Goal: Contribute content: Contribute content

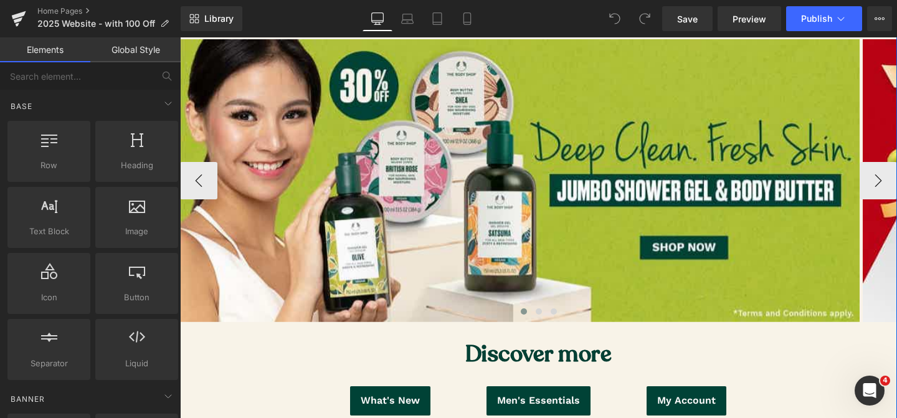
scroll to position [164, 0]
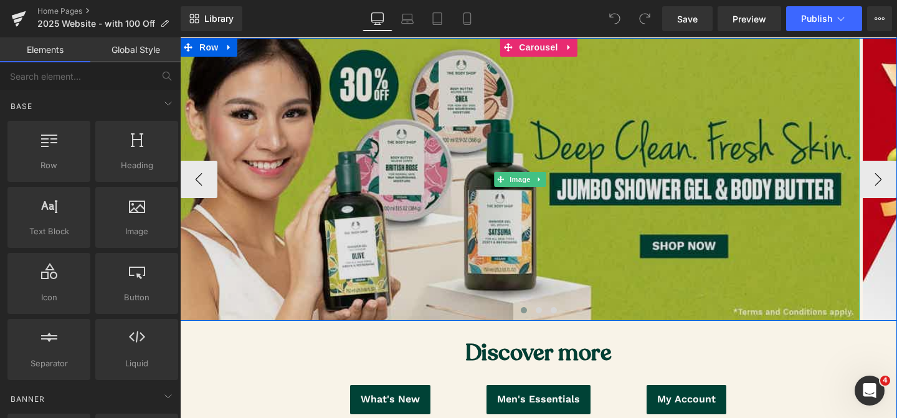
click at [311, 284] on img at bounding box center [520, 179] width 680 height 282
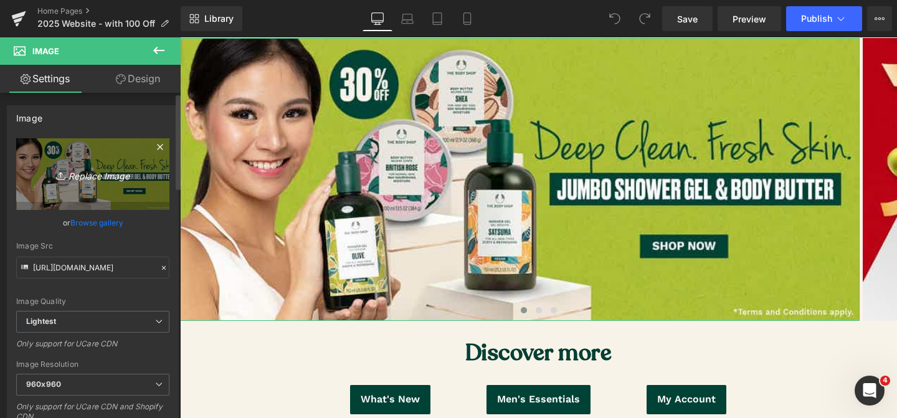
click at [75, 184] on link "Replace Image" at bounding box center [92, 174] width 153 height 72
type input "C:\fakepath\[MEDICAL_DATA] sgel.jpg"
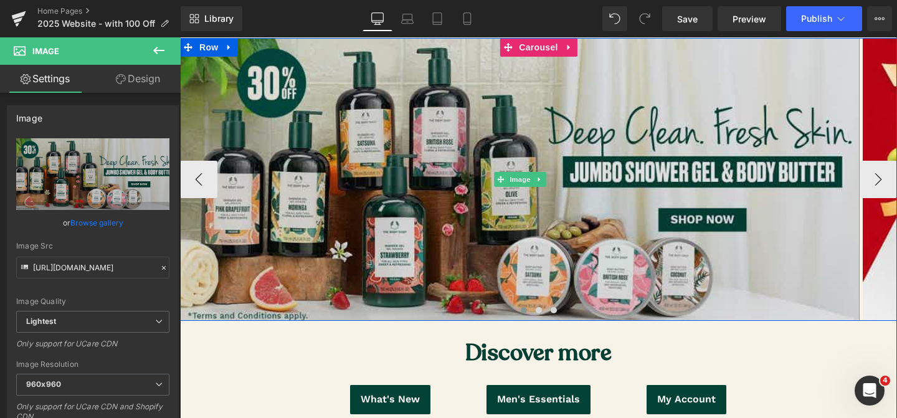
type input "[URL][DOMAIN_NAME]"
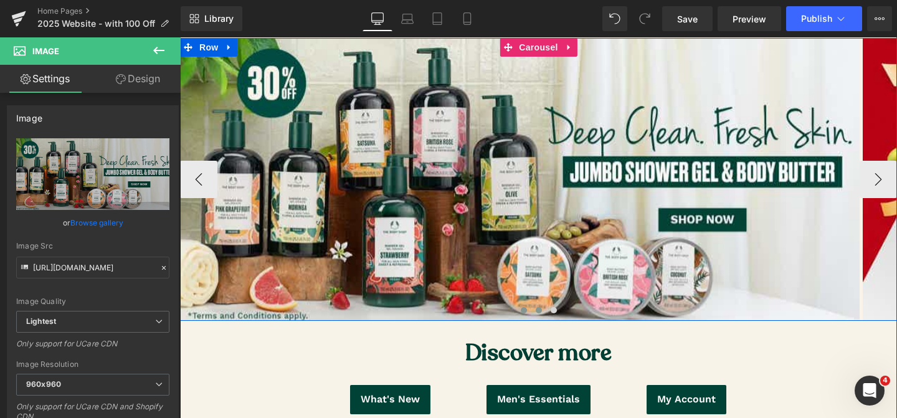
click at [540, 312] on span at bounding box center [539, 310] width 6 height 6
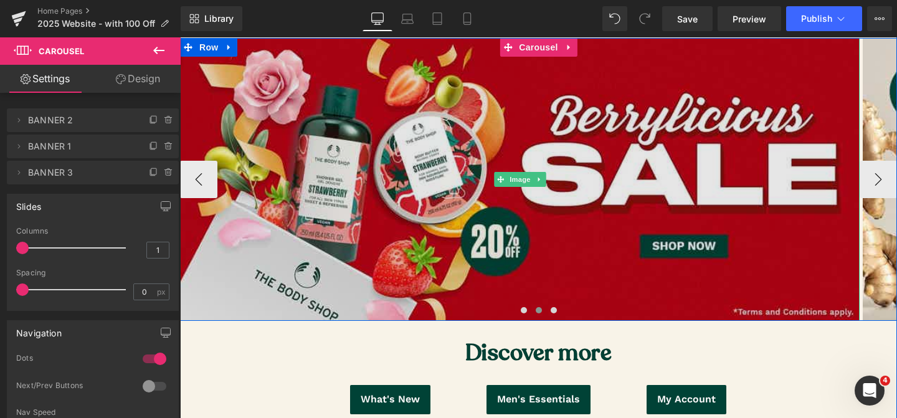
click at [369, 249] on img at bounding box center [520, 179] width 680 height 282
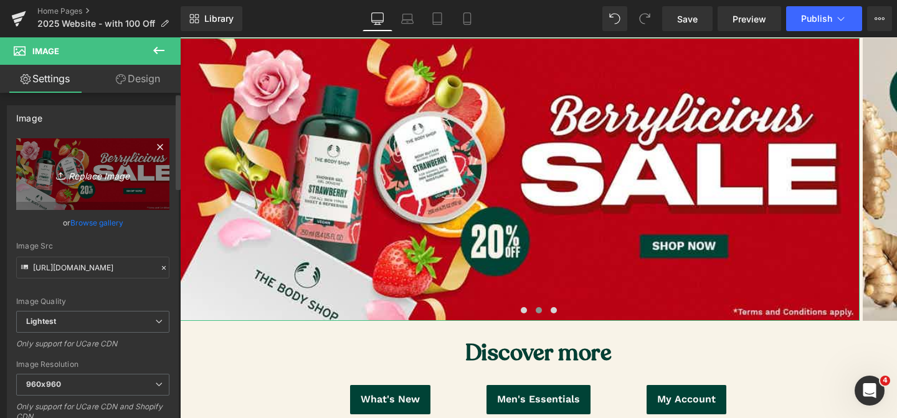
click at [93, 171] on icon "Replace Image" at bounding box center [93, 174] width 100 height 16
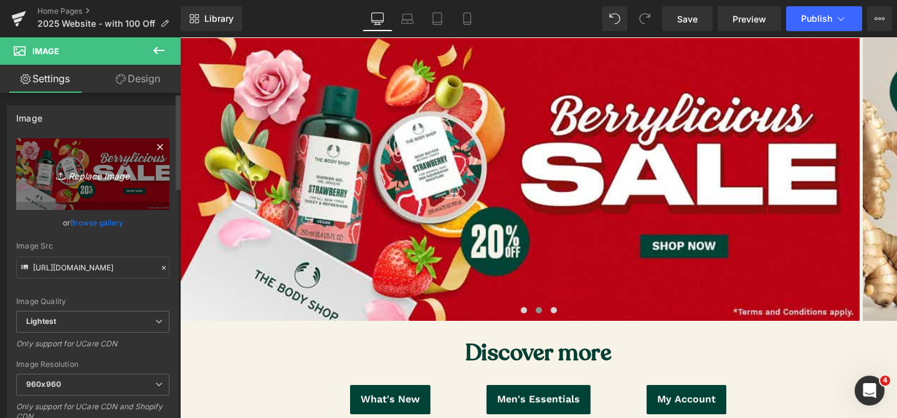
type input "C:\fakepath\Strawberry banner.jpg"
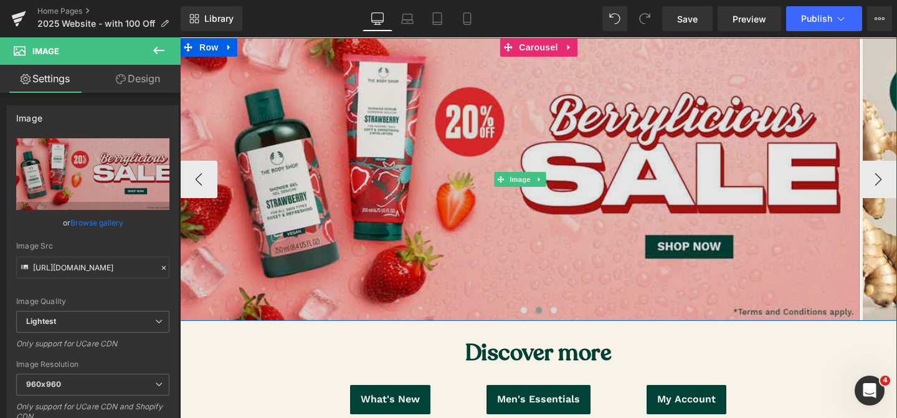
type input "[URL][DOMAIN_NAME]"
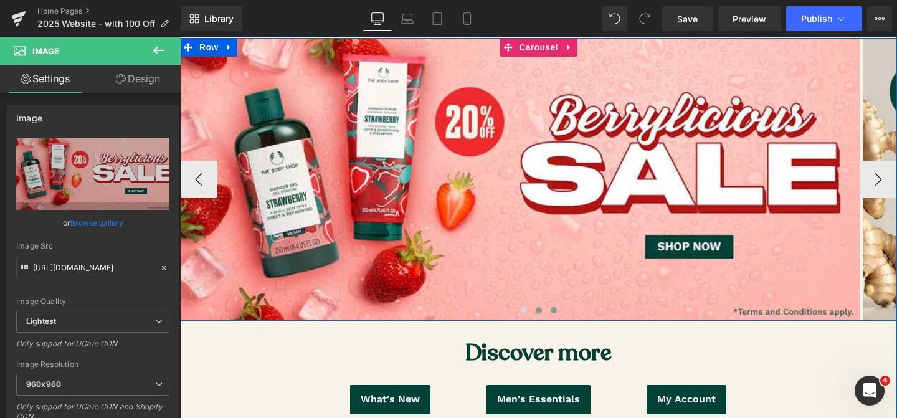
click at [555, 310] on span at bounding box center [554, 310] width 6 height 6
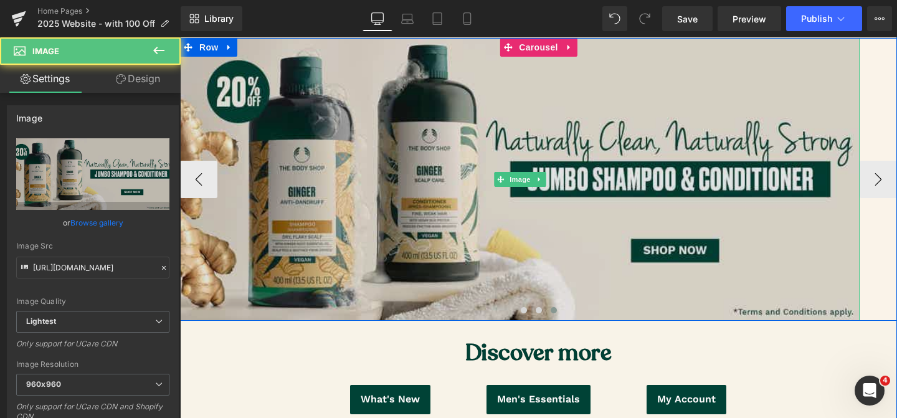
click at [355, 229] on img at bounding box center [520, 179] width 680 height 282
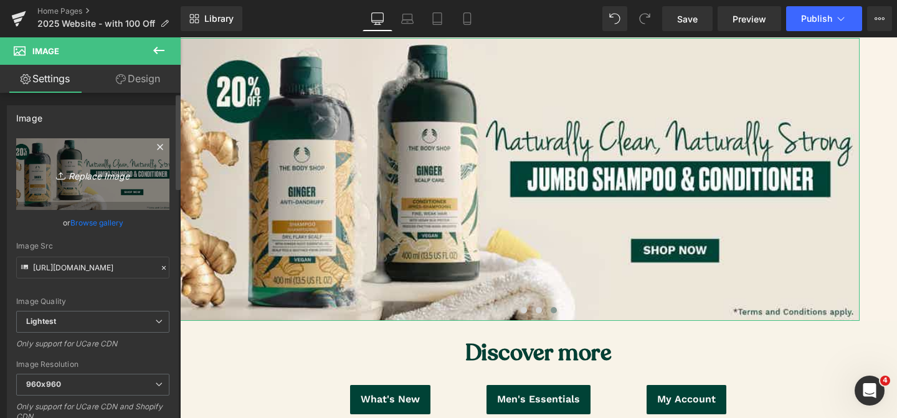
click at [77, 160] on link "Replace Image" at bounding box center [92, 174] width 153 height 72
type input "C:\fakepath\haircare op.jpg"
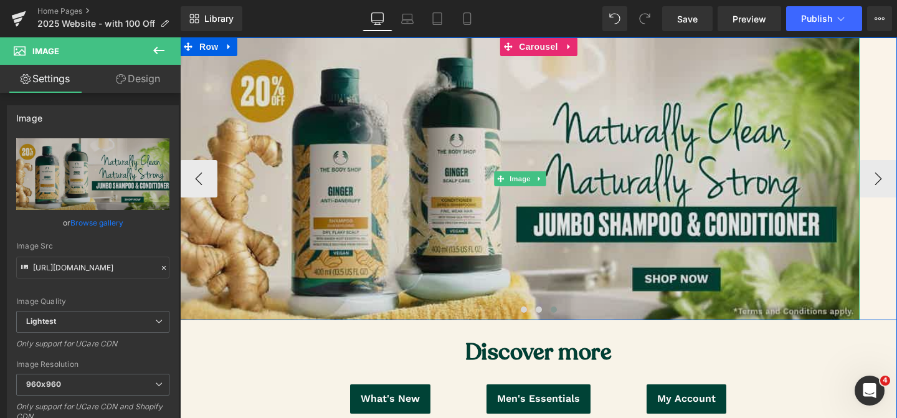
type input "[URL][DOMAIN_NAME]"
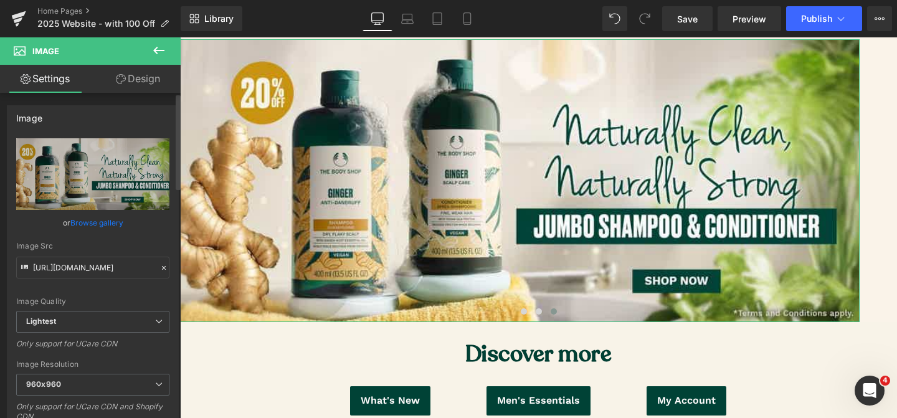
scroll to position [1, 0]
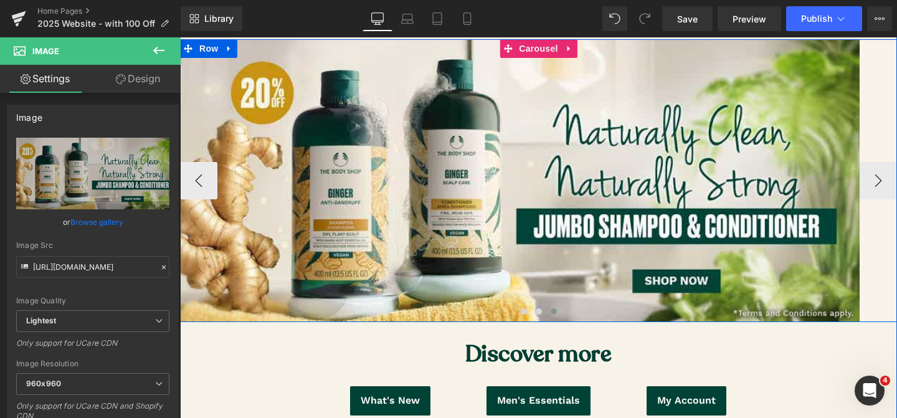
click at [555, 310] on span at bounding box center [554, 311] width 6 height 6
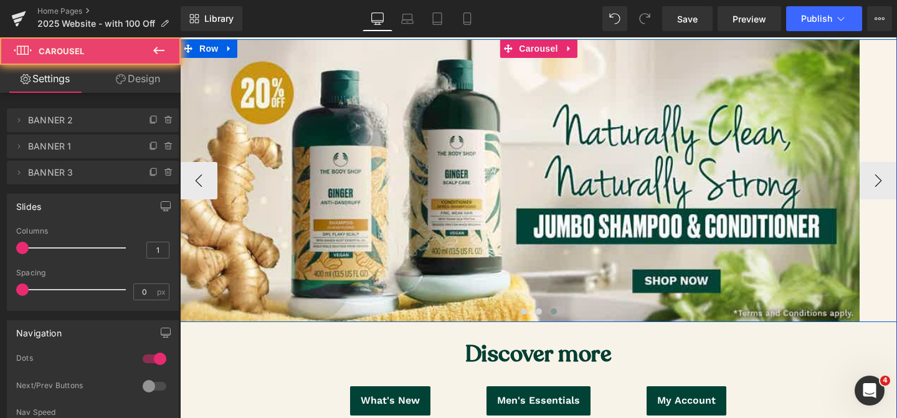
click at [546, 310] on button at bounding box center [553, 311] width 15 height 12
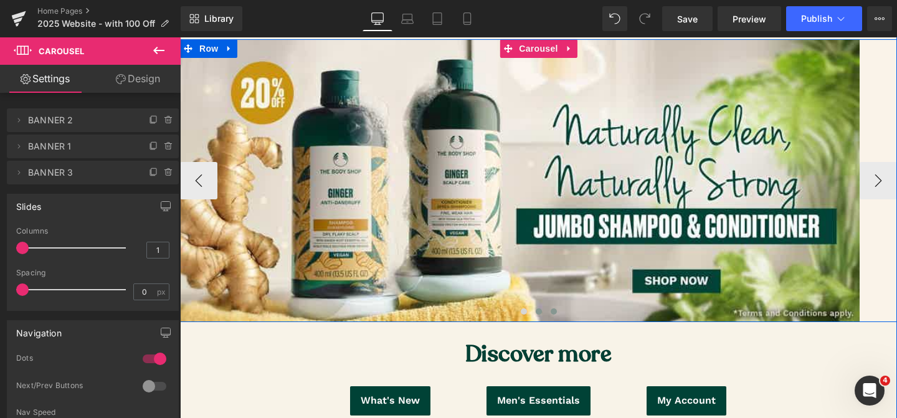
click at [533, 310] on button at bounding box center [539, 311] width 15 height 12
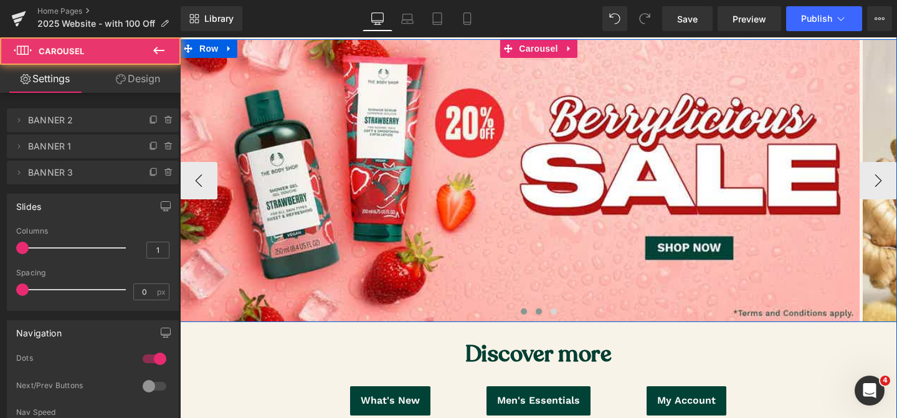
click at [527, 310] on button at bounding box center [524, 311] width 15 height 12
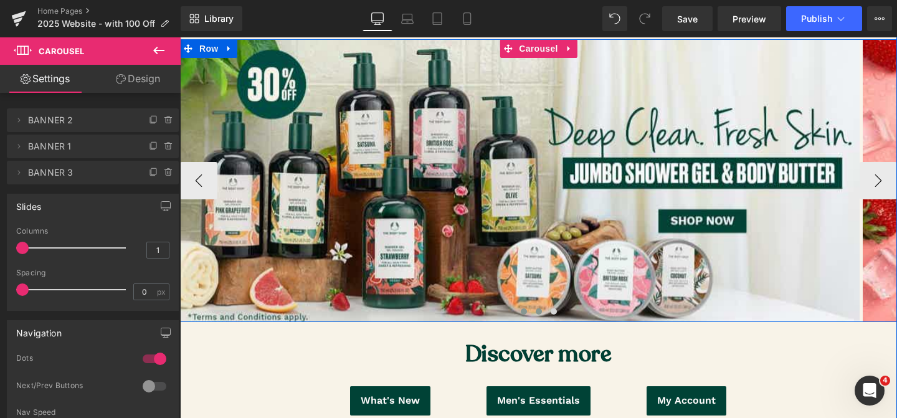
click at [539, 312] on span at bounding box center [539, 311] width 6 height 6
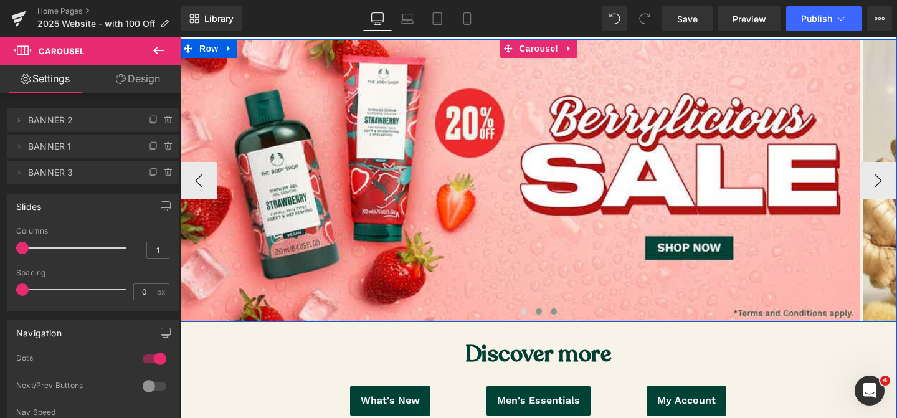
click at [553, 311] on span at bounding box center [554, 311] width 6 height 6
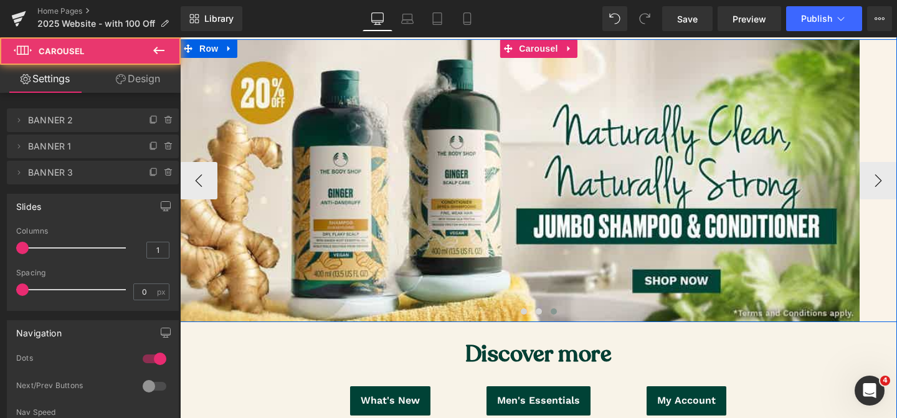
click at [553, 312] on span at bounding box center [554, 311] width 6 height 6
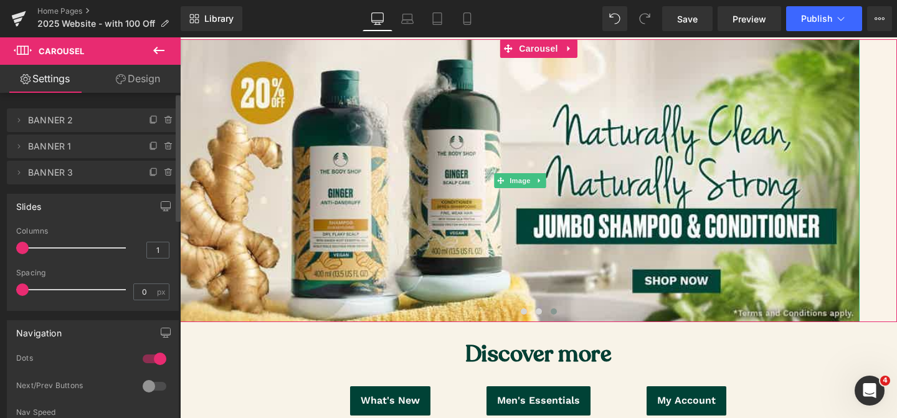
click at [52, 175] on span "BANNER 3" at bounding box center [80, 173] width 105 height 24
click at [149, 171] on icon at bounding box center [154, 173] width 10 height 10
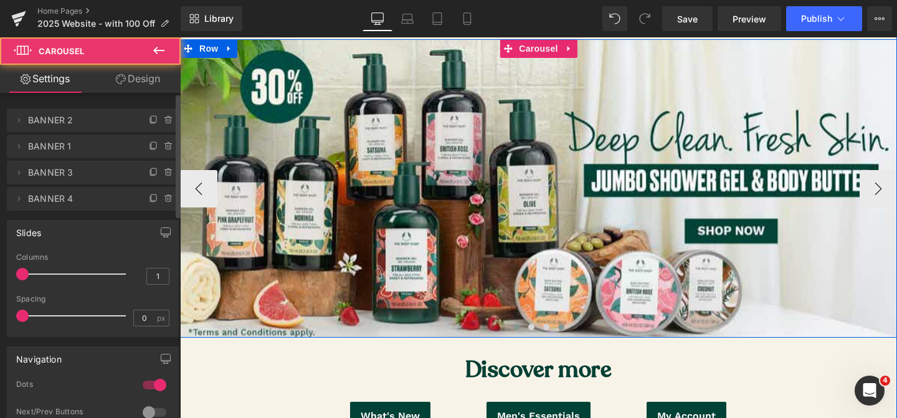
click at [561, 329] on span at bounding box center [561, 327] width 6 height 6
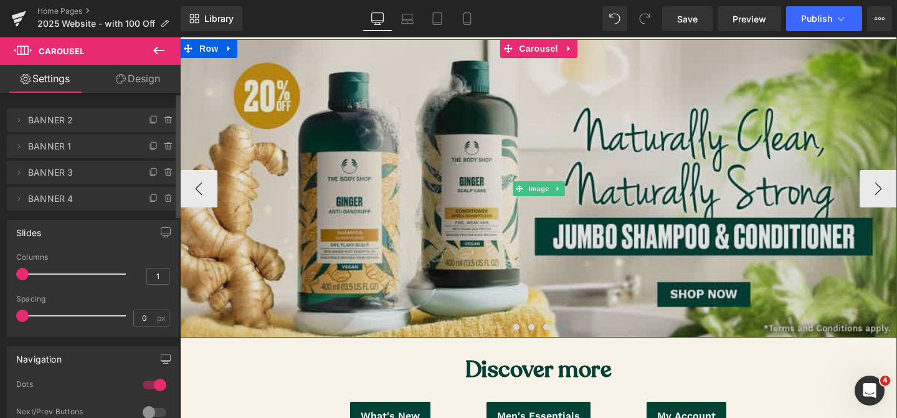
drag, startPoint x: 402, startPoint y: 276, endPoint x: 327, endPoint y: 260, distance: 77.1
click at [402, 276] on img at bounding box center [538, 188] width 717 height 298
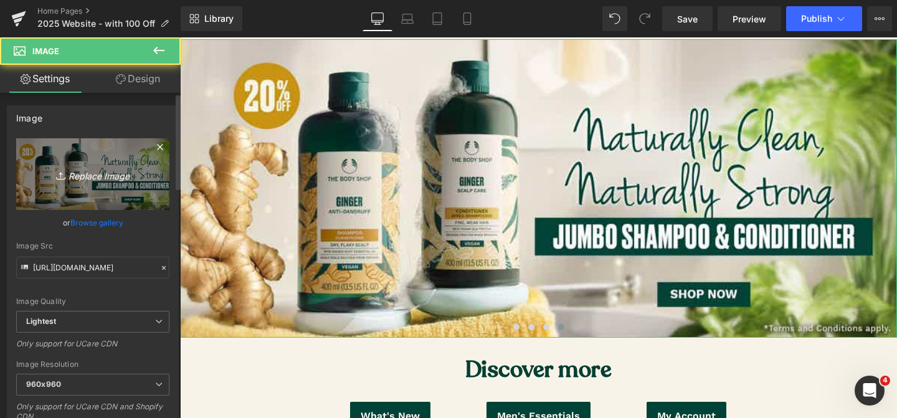
click at [92, 188] on link "Replace Image" at bounding box center [92, 174] width 153 height 72
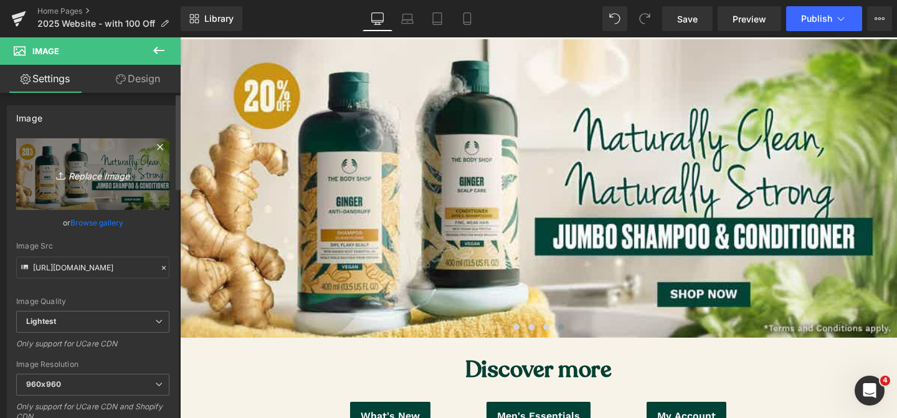
type input "C:\fakepath\body mist.jpg"
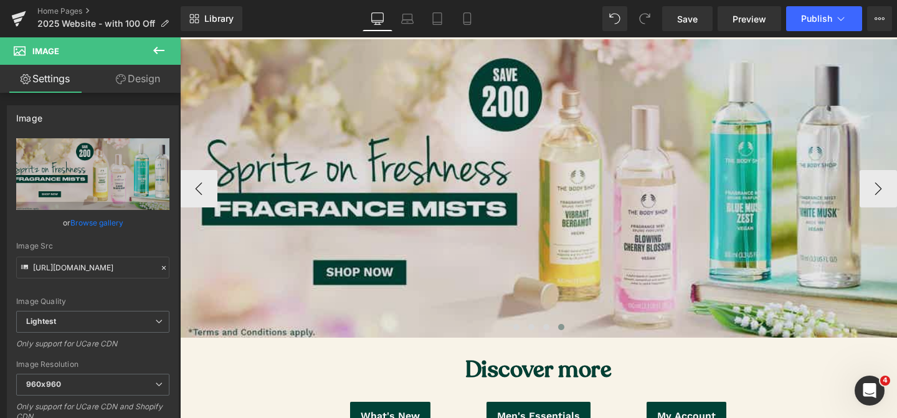
type input "[URL][DOMAIN_NAME]"
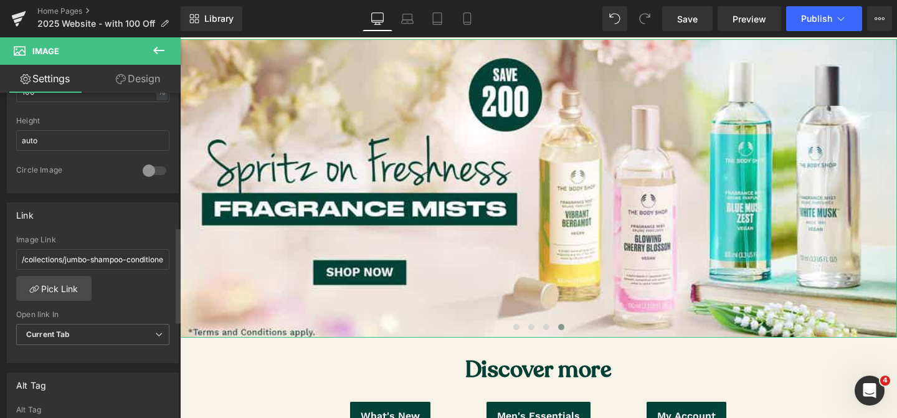
scroll to position [452, 0]
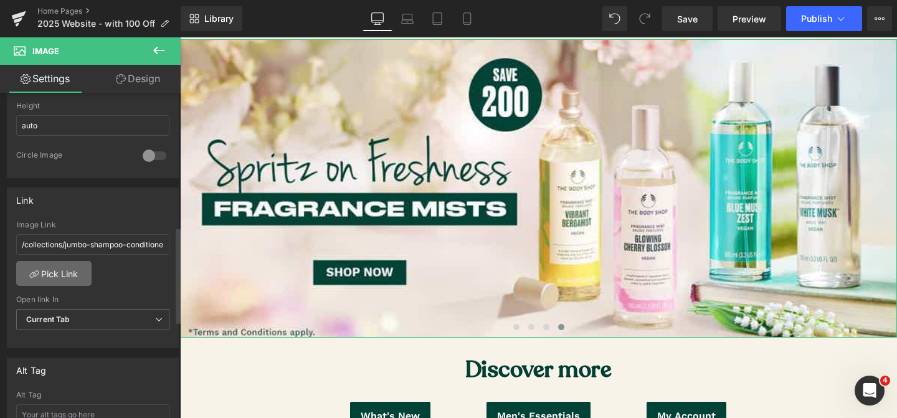
click at [77, 268] on link "Pick Link" at bounding box center [53, 273] width 75 height 25
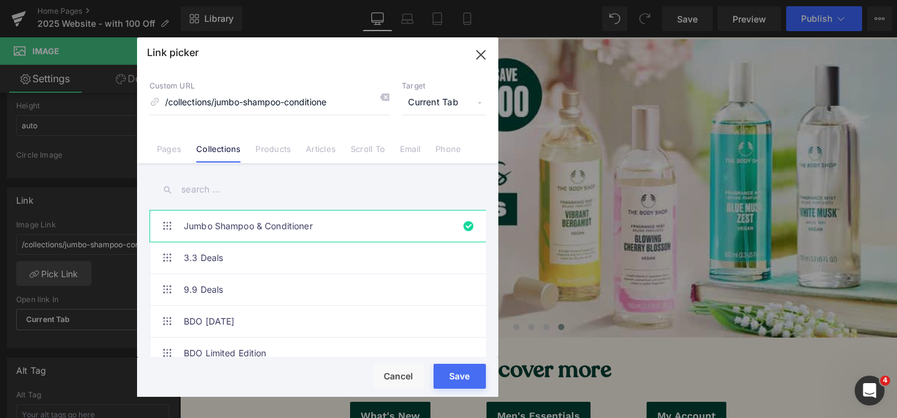
click at [218, 191] on input "text" at bounding box center [318, 190] width 336 height 28
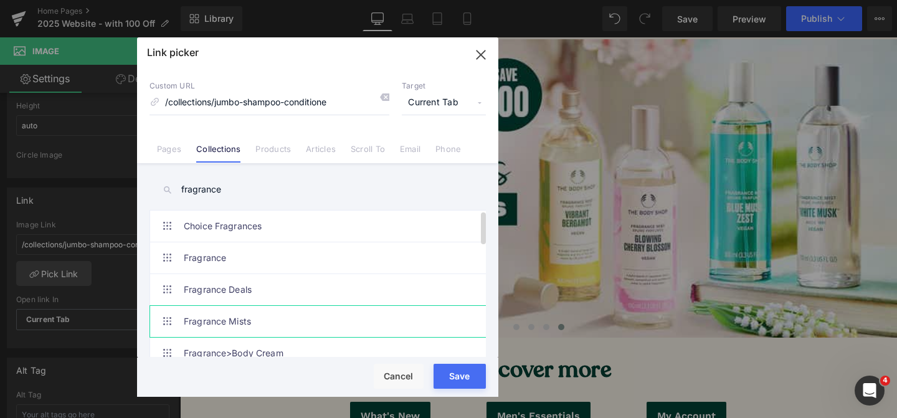
type input "fragrance"
click at [256, 323] on link "Fragrance Mists" at bounding box center [321, 321] width 274 height 31
type input "/collections/fragrance-mists"
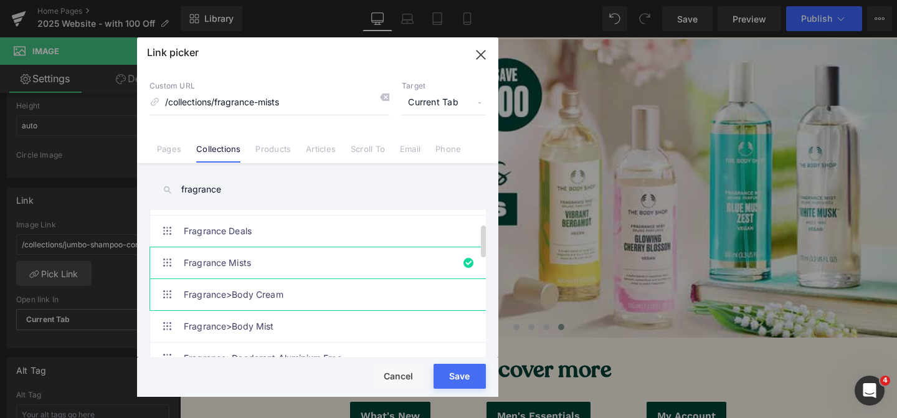
scroll to position [66, 0]
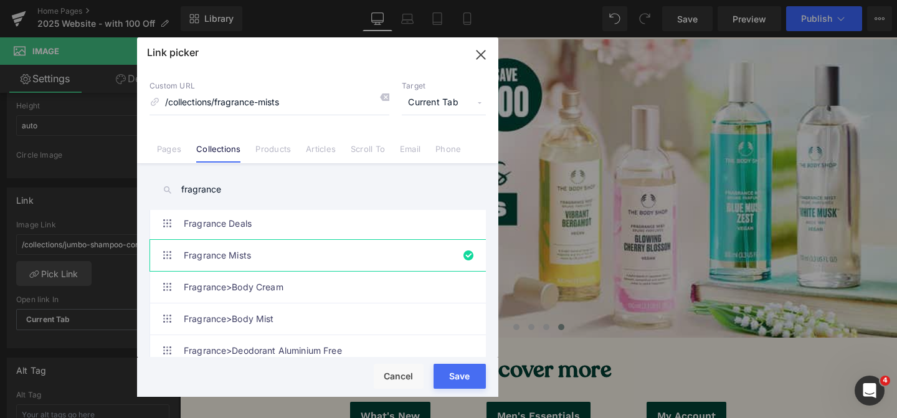
click at [466, 384] on button "Save" at bounding box center [460, 376] width 52 height 25
type input "/collections/fragrance-mists"
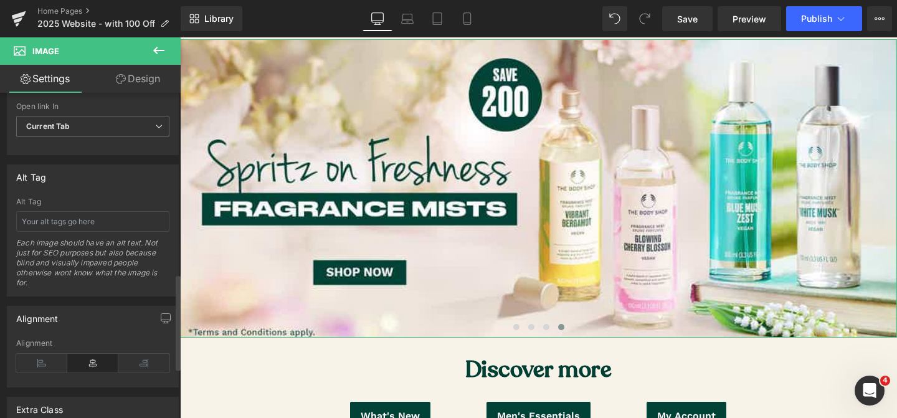
scroll to position [611, 0]
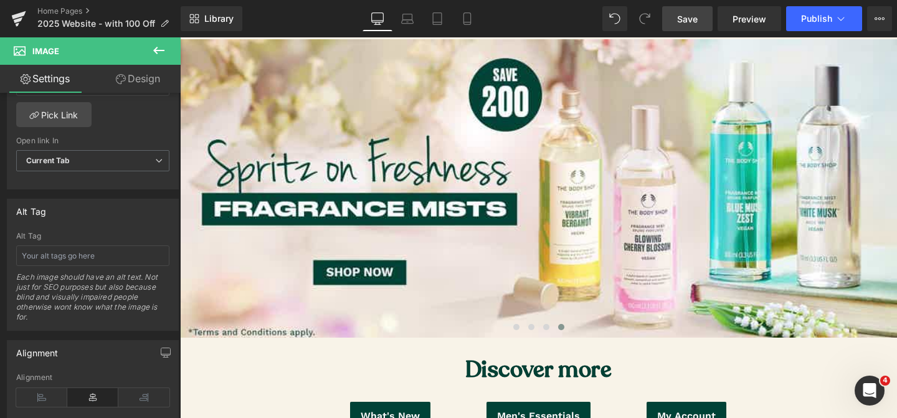
click at [697, 23] on span "Save" at bounding box center [687, 18] width 21 height 13
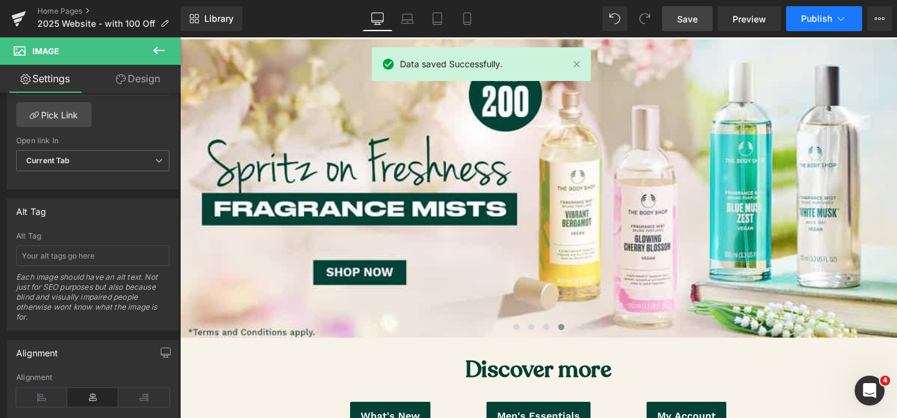
click at [794, 19] on button "Publish" at bounding box center [824, 18] width 76 height 25
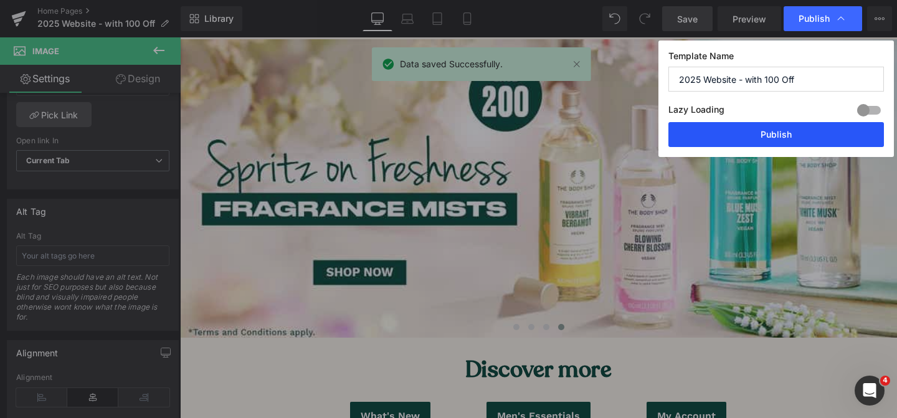
click at [732, 128] on button "Publish" at bounding box center [777, 134] width 216 height 25
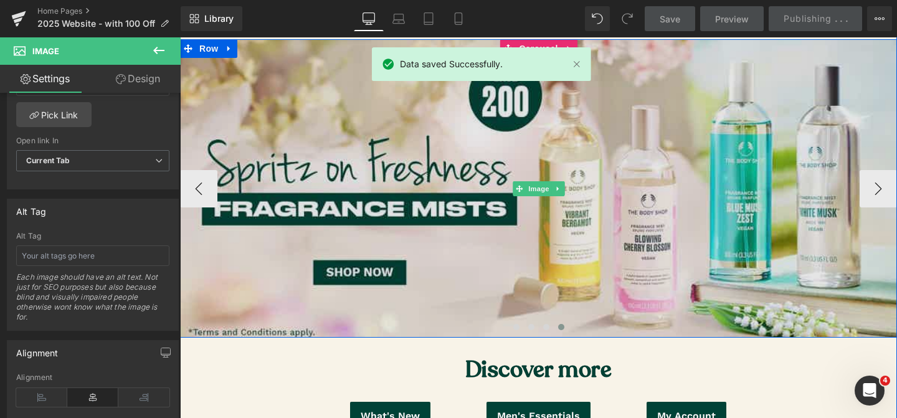
scroll to position [151, 0]
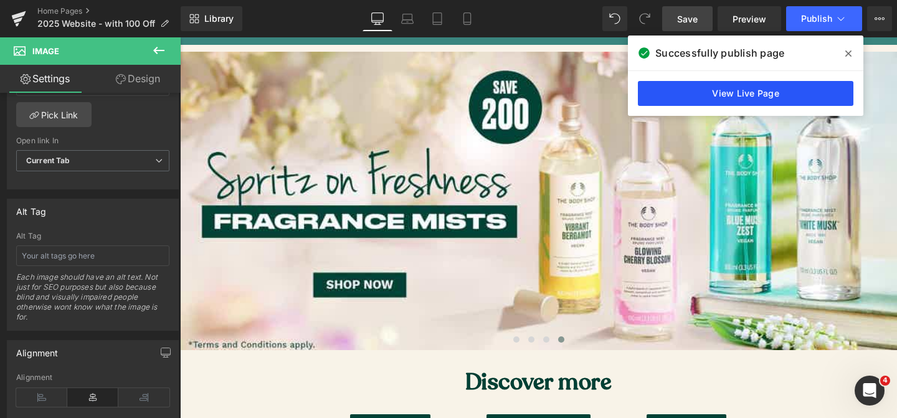
click at [750, 97] on link "View Live Page" at bounding box center [746, 93] width 216 height 25
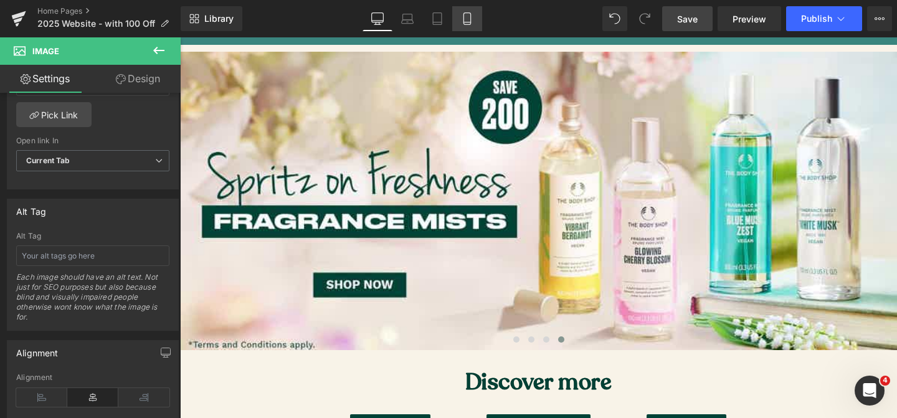
click at [462, 19] on icon at bounding box center [467, 18] width 12 height 12
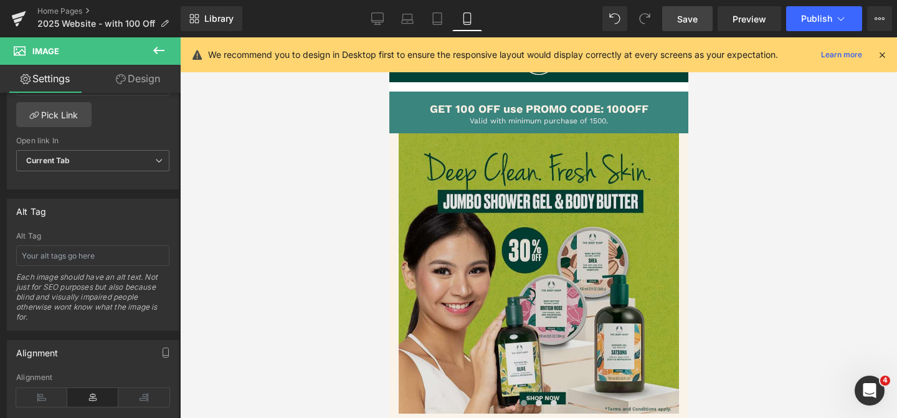
scroll to position [0, 0]
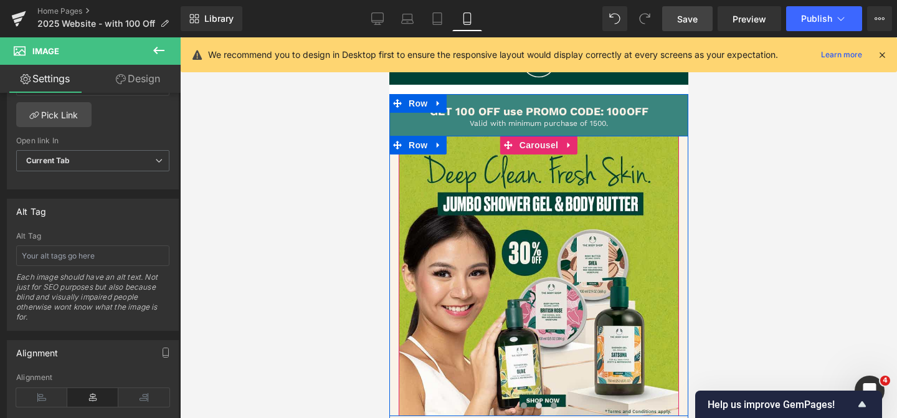
click at [553, 404] on span at bounding box center [553, 406] width 6 height 6
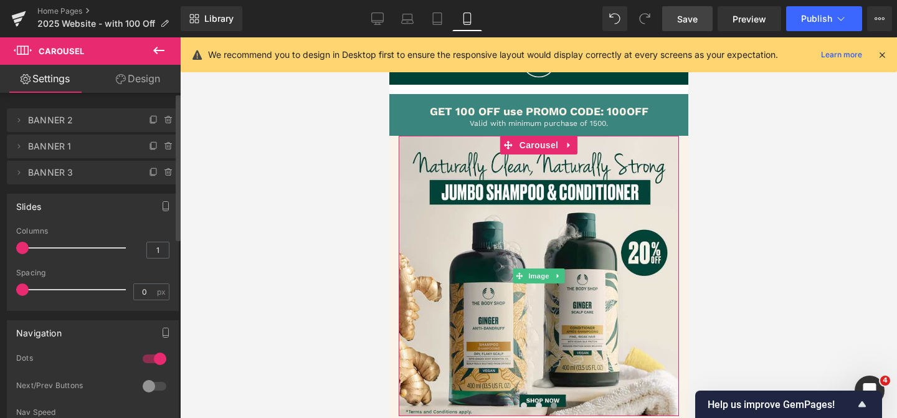
click at [47, 163] on span "BANNER 3" at bounding box center [80, 173] width 105 height 24
click at [87, 175] on span "BANNER 3" at bounding box center [80, 173] width 105 height 24
click at [96, 171] on span "BANNER 3" at bounding box center [80, 173] width 105 height 24
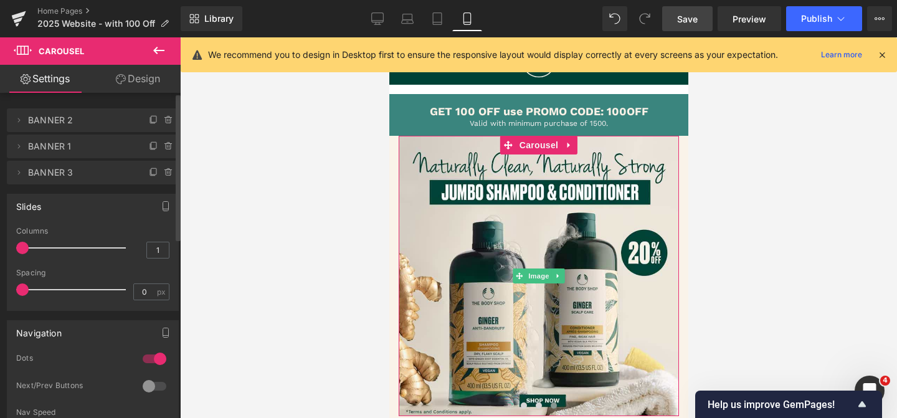
click at [96, 171] on span "BANNER 3" at bounding box center [80, 173] width 105 height 24
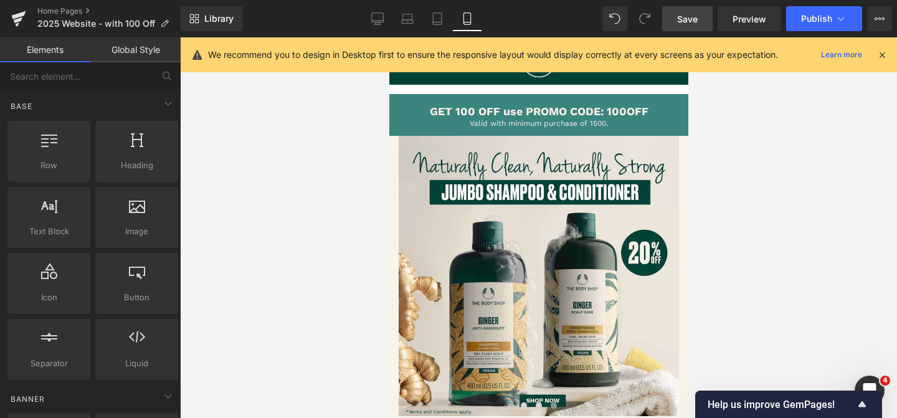
click at [326, 209] on div at bounding box center [538, 227] width 717 height 381
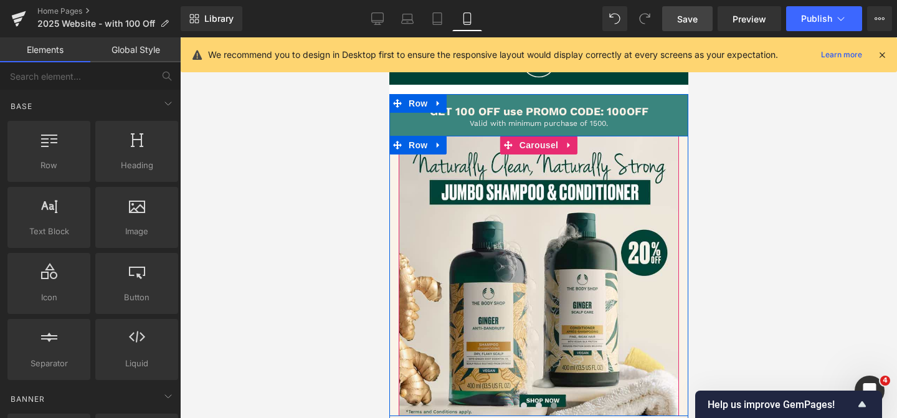
click at [553, 405] on span at bounding box center [553, 406] width 6 height 6
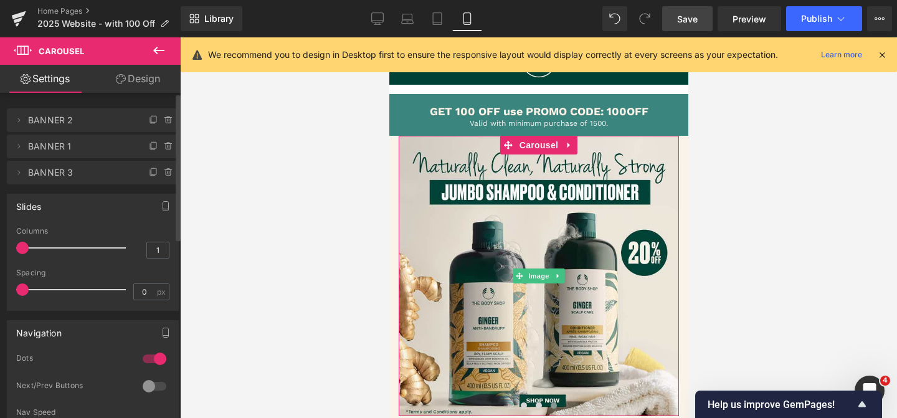
click at [55, 164] on span "BANNER 3" at bounding box center [80, 173] width 105 height 24
click at [67, 173] on span "BANNER 3" at bounding box center [80, 173] width 105 height 24
click at [150, 173] on icon at bounding box center [152, 173] width 5 height 6
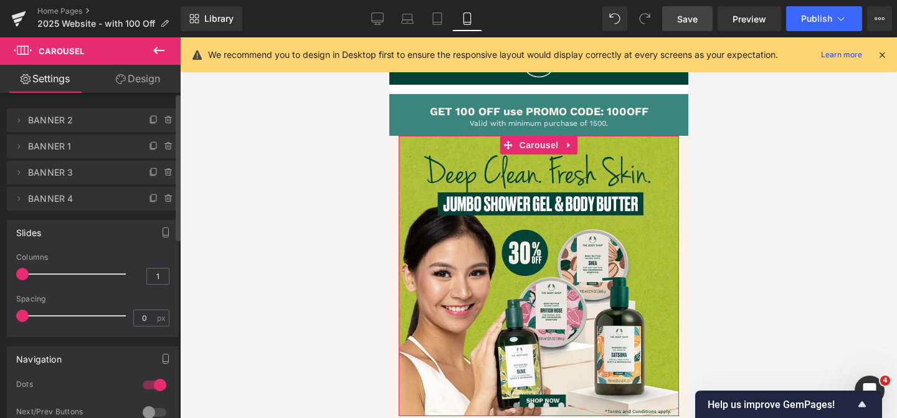
click at [96, 198] on span "BANNER 4" at bounding box center [80, 199] width 105 height 24
click at [103, 201] on span "BANNER 4" at bounding box center [80, 199] width 105 height 24
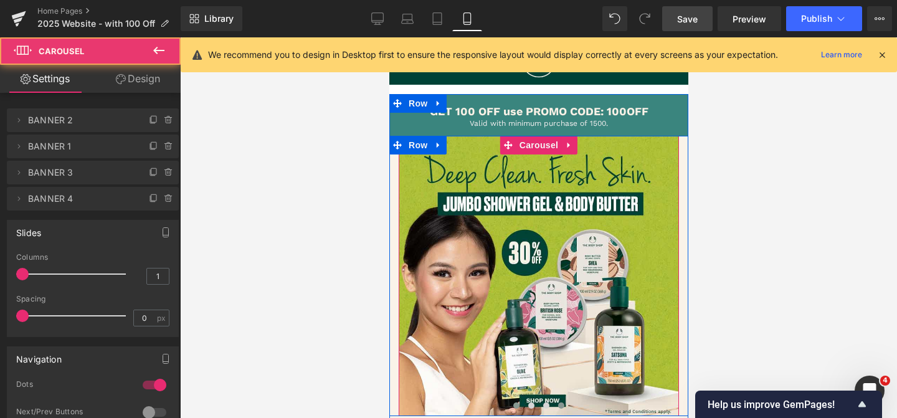
click at [561, 406] on span at bounding box center [561, 406] width 6 height 6
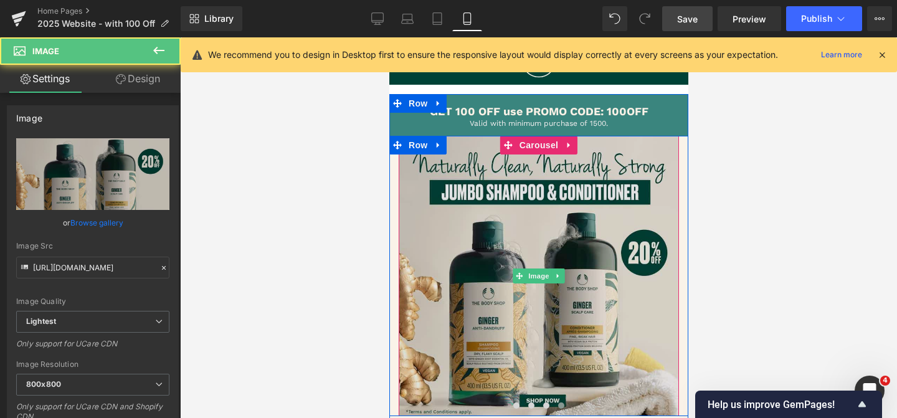
click at [523, 369] on img at bounding box center [538, 276] width 280 height 280
click at [494, 277] on img at bounding box center [538, 276] width 280 height 280
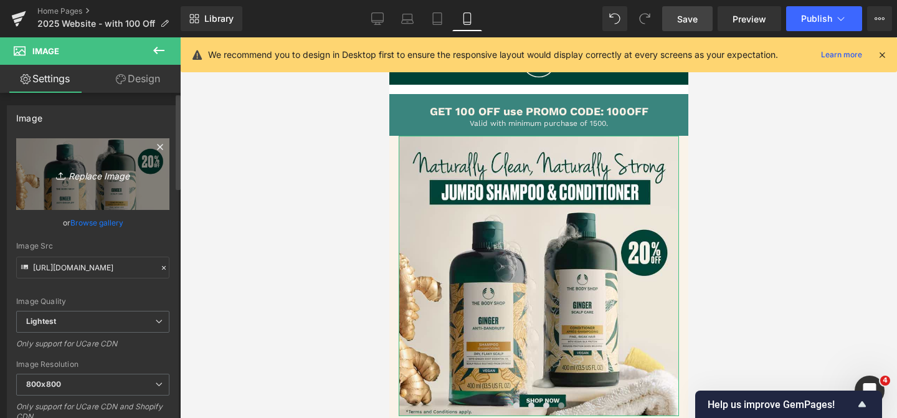
click at [87, 172] on icon "Replace Image" at bounding box center [93, 174] width 100 height 16
type input "C:\fakepath\mist mobile.jpg"
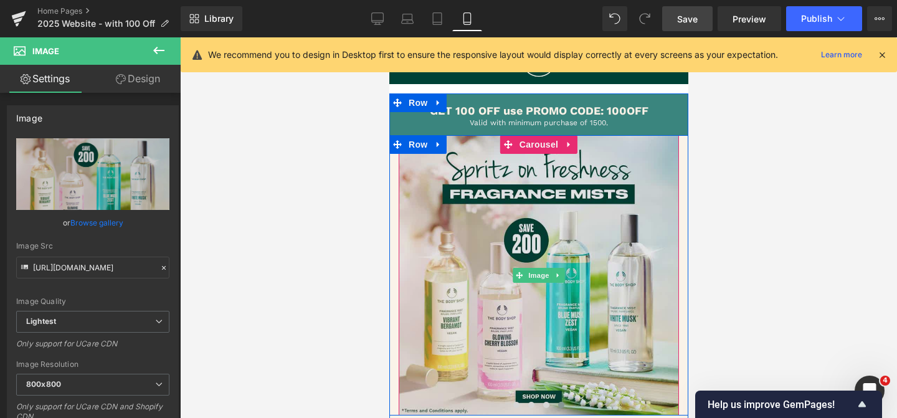
type input "[URL][DOMAIN_NAME]"
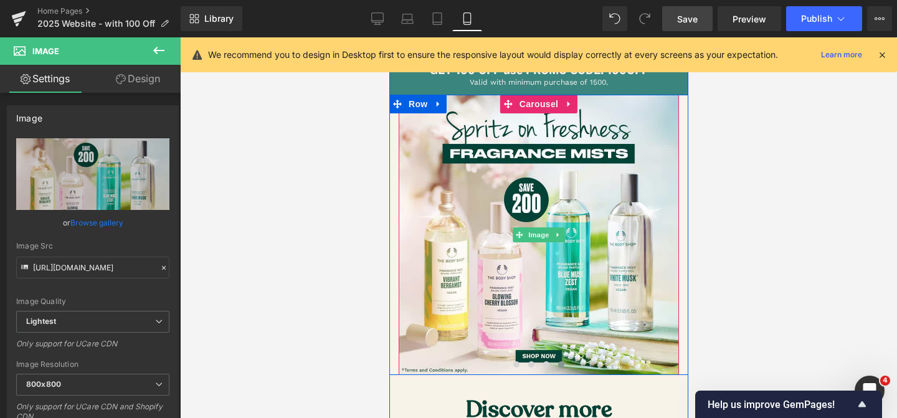
scroll to position [53, 0]
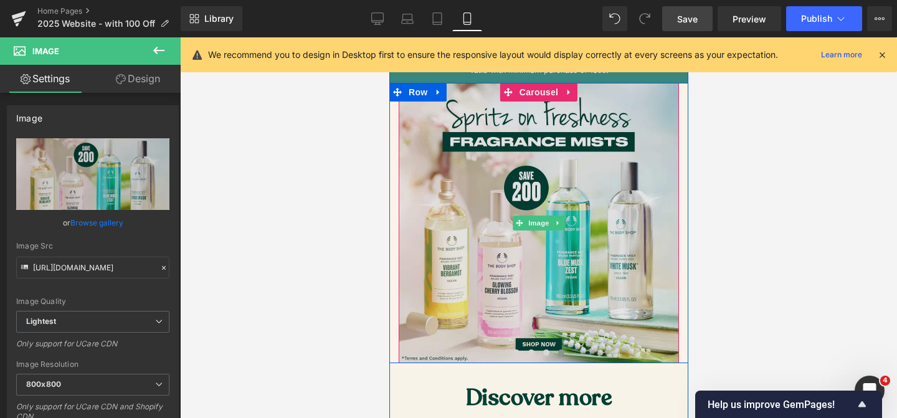
click at [574, 303] on img at bounding box center [538, 223] width 280 height 280
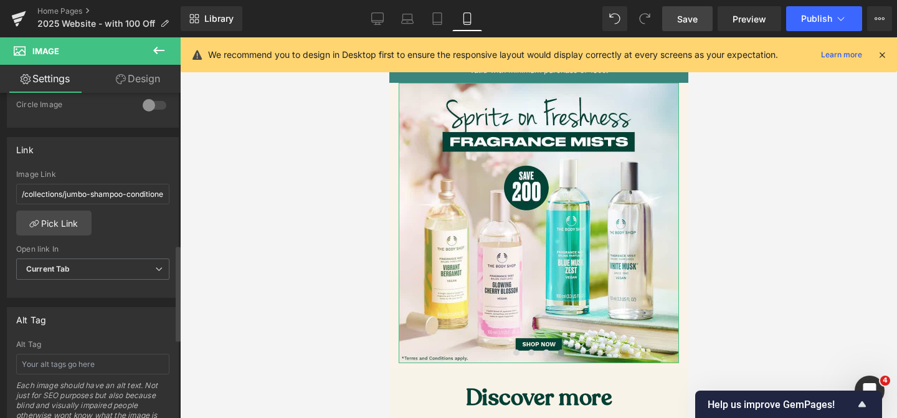
scroll to position [522, 0]
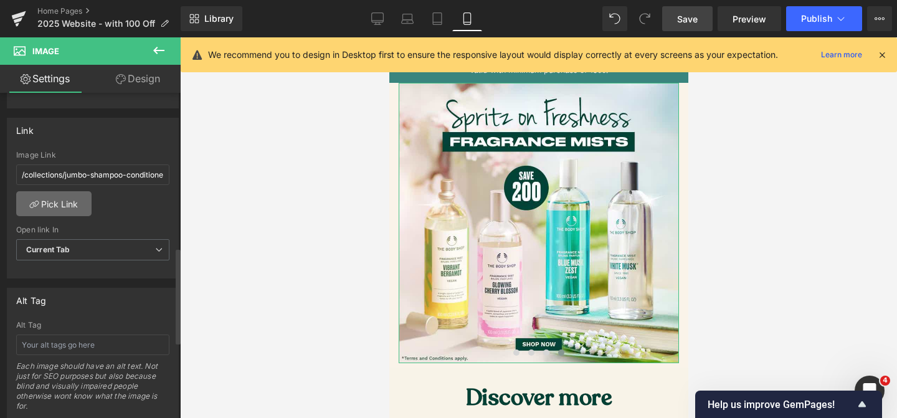
click at [47, 208] on link "Pick Link" at bounding box center [53, 203] width 75 height 25
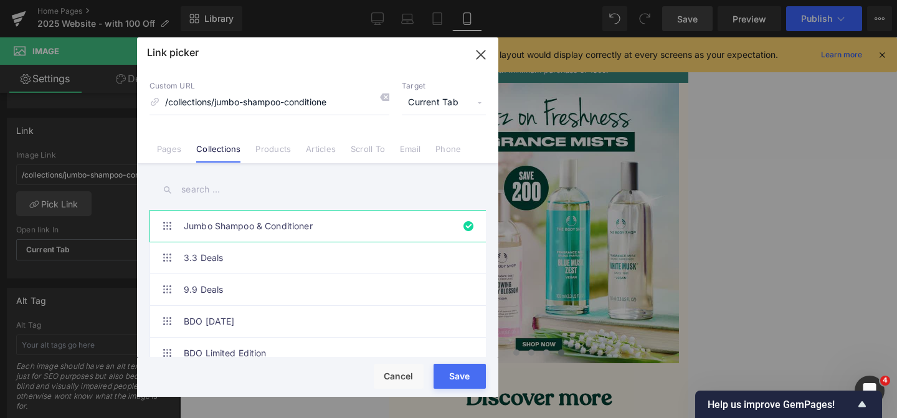
click at [248, 190] on input "text" at bounding box center [318, 190] width 336 height 28
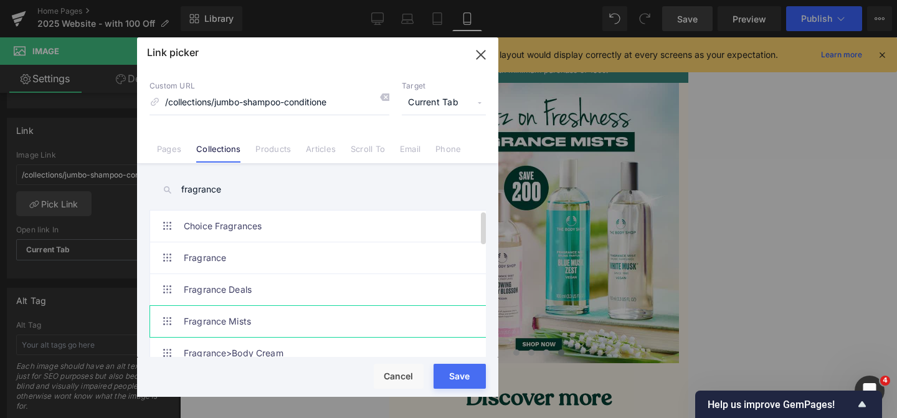
type input "fragrance"
click at [271, 313] on link "Fragrance Mists" at bounding box center [321, 321] width 274 height 31
type input "/collections/fragrance-mists"
click at [455, 379] on button "Save" at bounding box center [460, 376] width 52 height 25
type input "/collections/fragrance-mists"
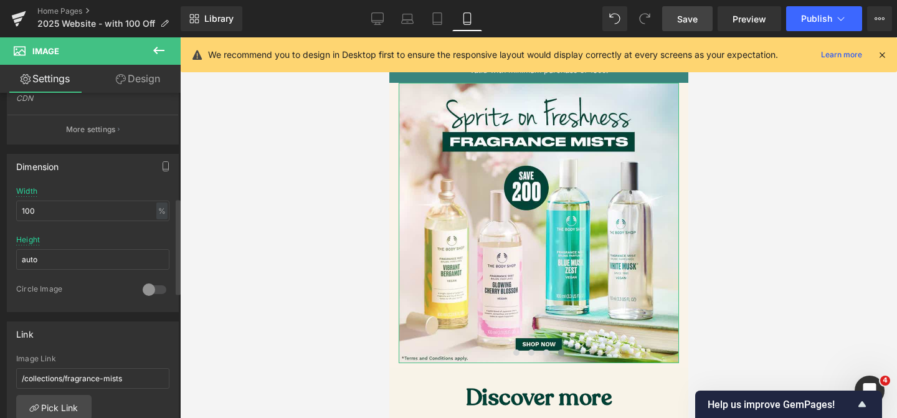
scroll to position [0, 0]
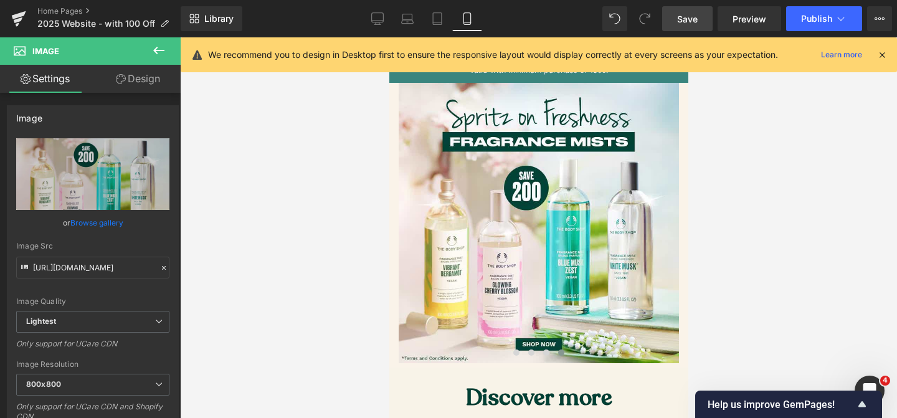
click at [699, 24] on link "Save" at bounding box center [687, 18] width 50 height 25
click at [809, 26] on button "Publish" at bounding box center [824, 18] width 76 height 25
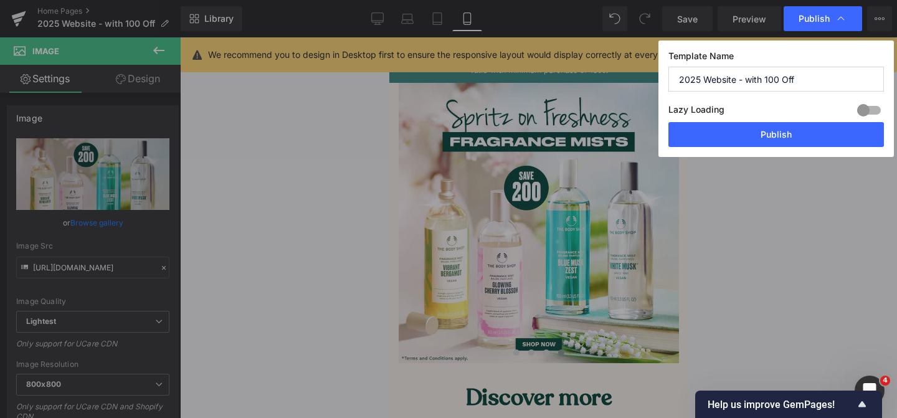
click at [769, 129] on button "Publish" at bounding box center [777, 134] width 216 height 25
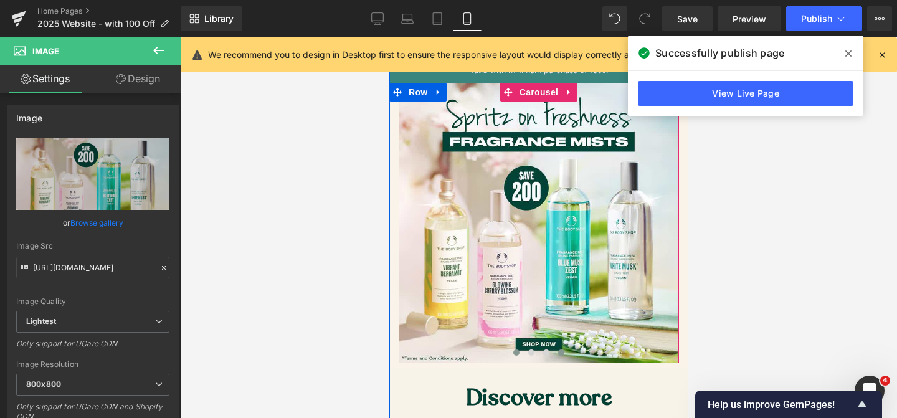
click at [518, 349] on button at bounding box center [515, 352] width 15 height 12
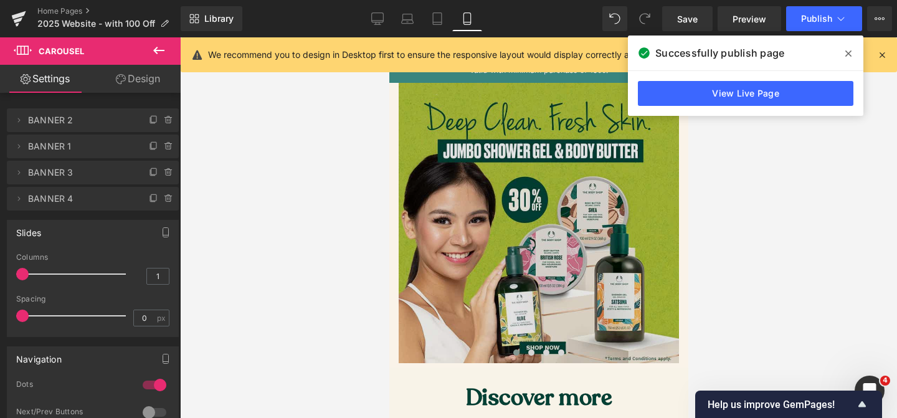
scroll to position [47, 0]
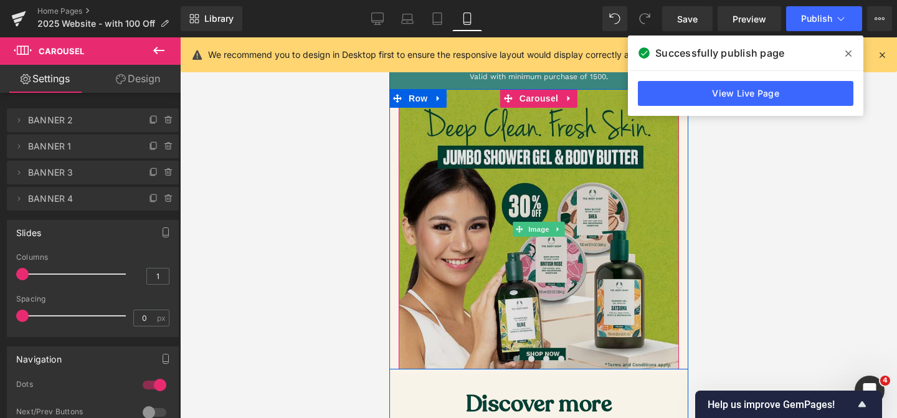
click at [482, 247] on img at bounding box center [538, 229] width 280 height 280
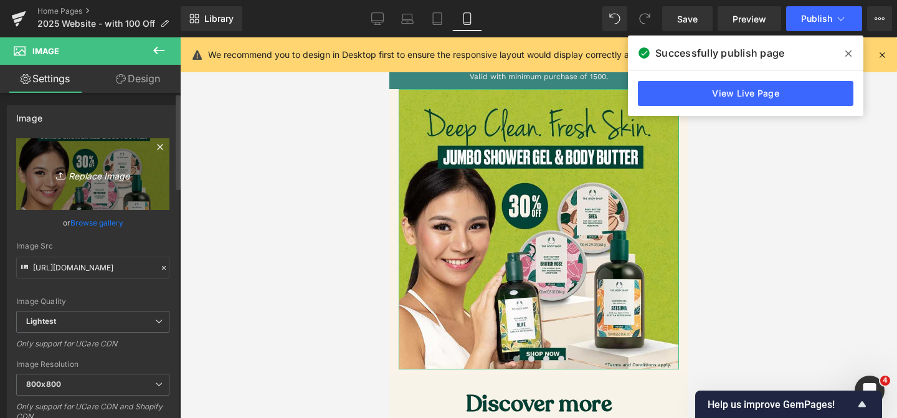
click at [112, 170] on icon "Replace Image" at bounding box center [93, 174] width 100 height 16
click at [151, 156] on link at bounding box center [160, 149] width 19 height 19
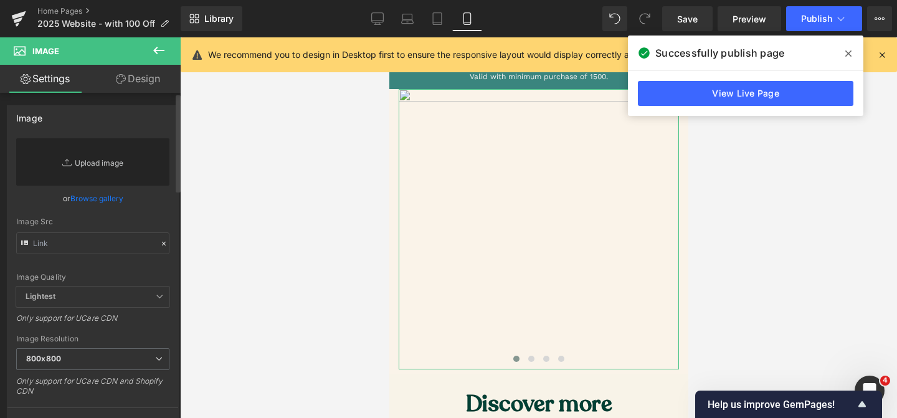
click at [100, 161] on link "Replace Image" at bounding box center [92, 161] width 153 height 47
click at [93, 176] on link "Replace Image" at bounding box center [92, 161] width 153 height 47
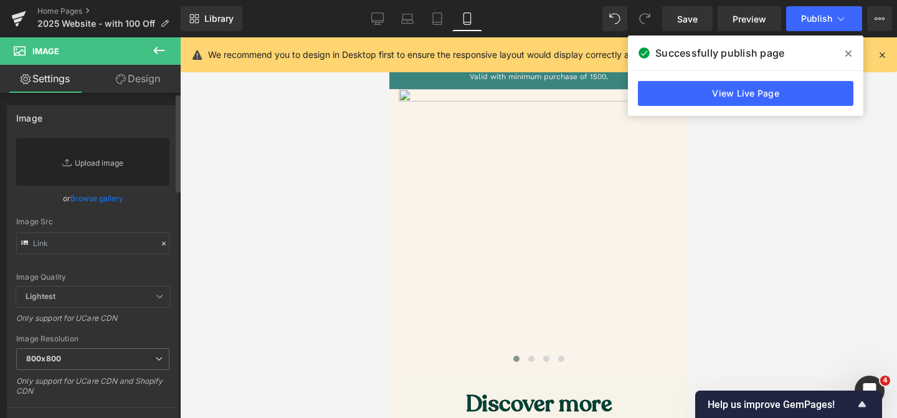
type input "C:\fakepath\jumbos mobile.jpg"
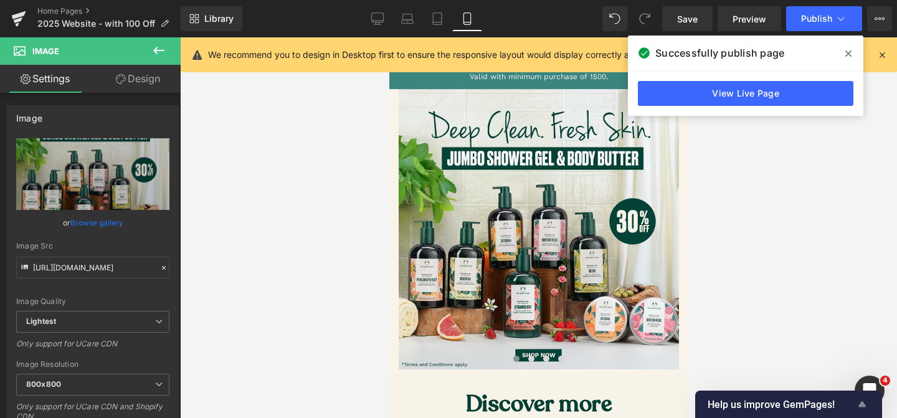
type input "[URL][DOMAIN_NAME]"
drag, startPoint x: 686, startPoint y: 21, endPoint x: 771, endPoint y: 55, distance: 92.2
click at [686, 21] on span "Save" at bounding box center [687, 18] width 21 height 13
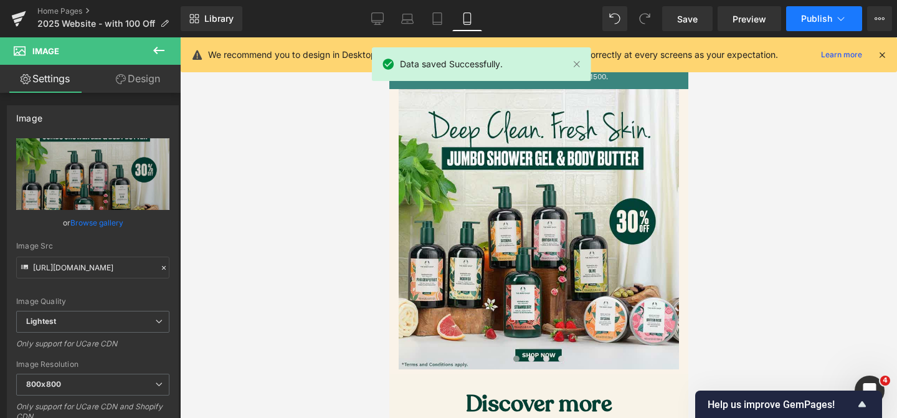
click at [813, 22] on span "Publish" at bounding box center [816, 19] width 31 height 10
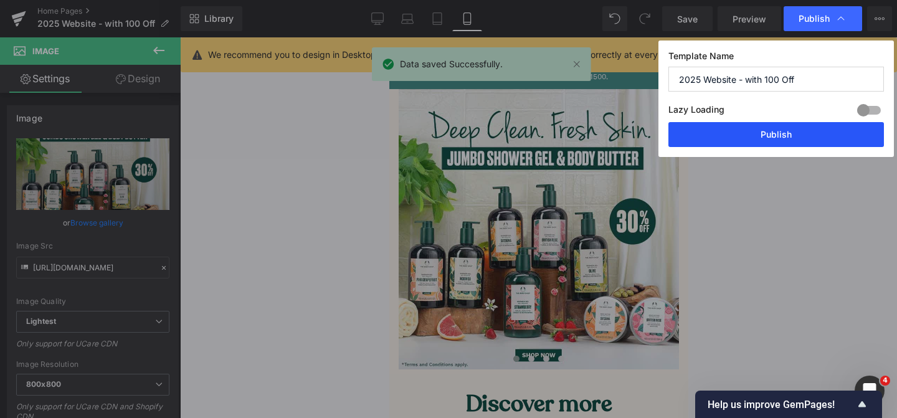
click at [735, 138] on button "Publish" at bounding box center [777, 134] width 216 height 25
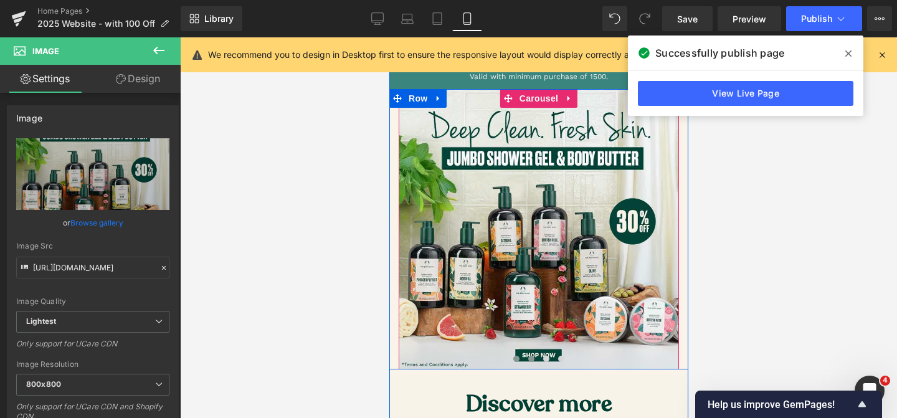
click at [528, 360] on span at bounding box center [531, 359] width 6 height 6
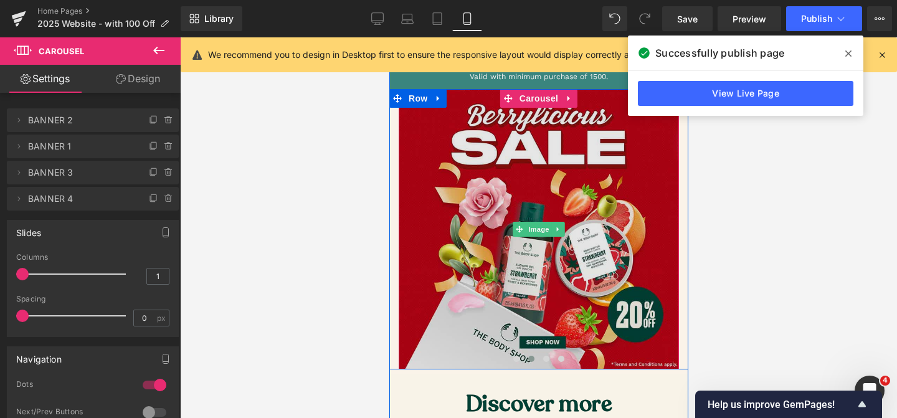
click at [449, 310] on img at bounding box center [538, 229] width 280 height 280
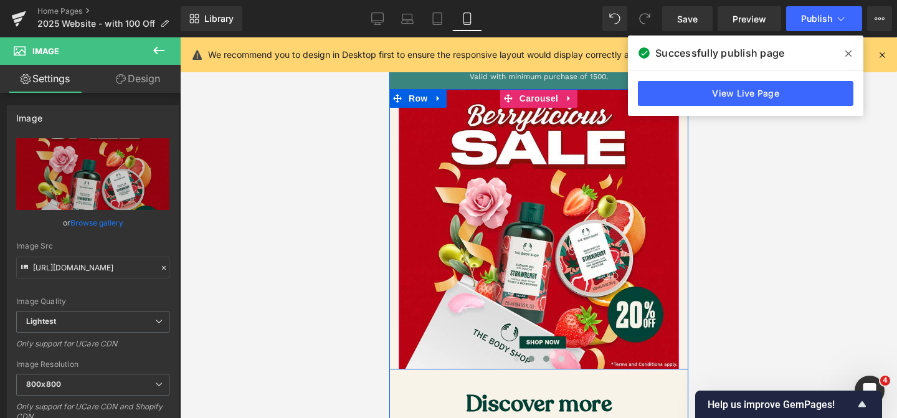
click at [545, 359] on span at bounding box center [546, 359] width 6 height 6
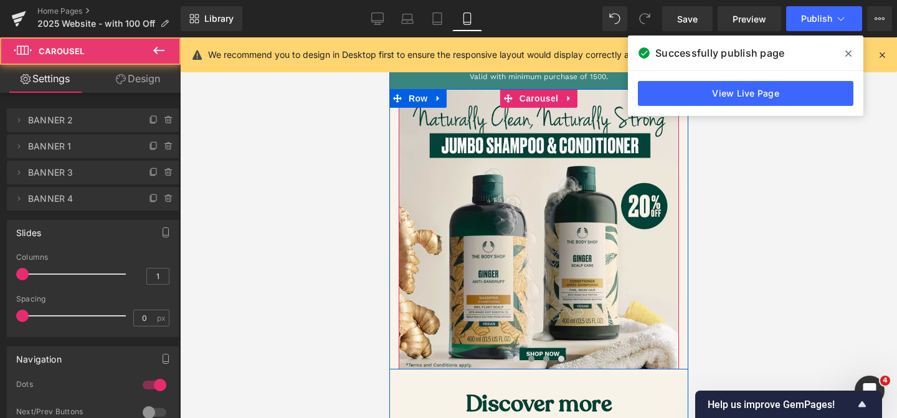
click at [527, 359] on button at bounding box center [530, 359] width 15 height 12
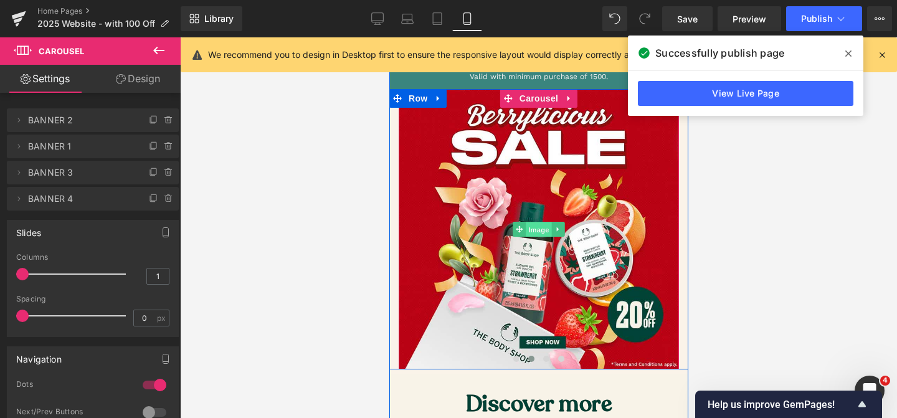
click at [548, 234] on span "Image" at bounding box center [538, 229] width 26 height 15
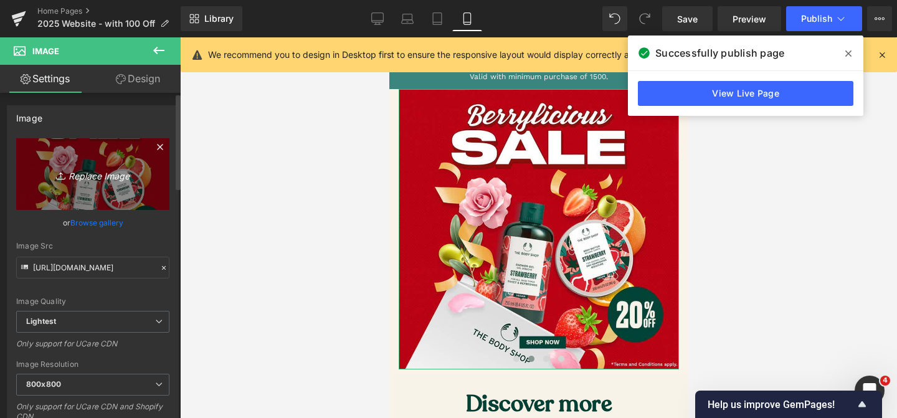
click at [98, 194] on link "Replace Image" at bounding box center [92, 174] width 153 height 72
click at [85, 174] on icon "Replace Image" at bounding box center [93, 174] width 100 height 16
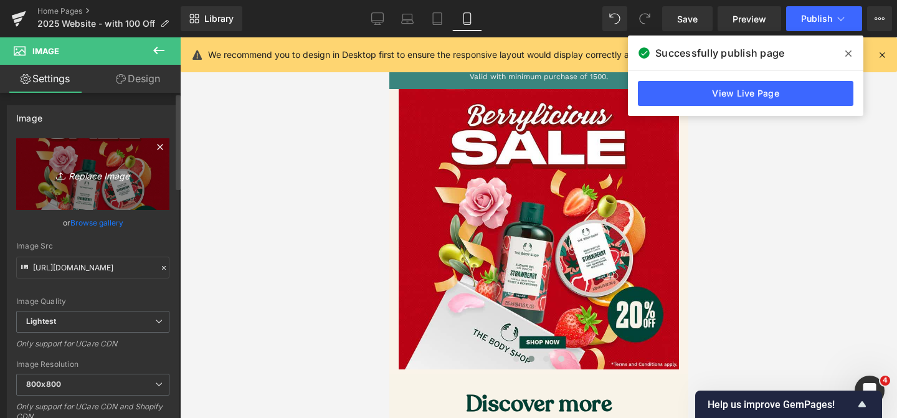
type input "C:\fakepath\[PERSON_NAME] mobile (1).jpg"
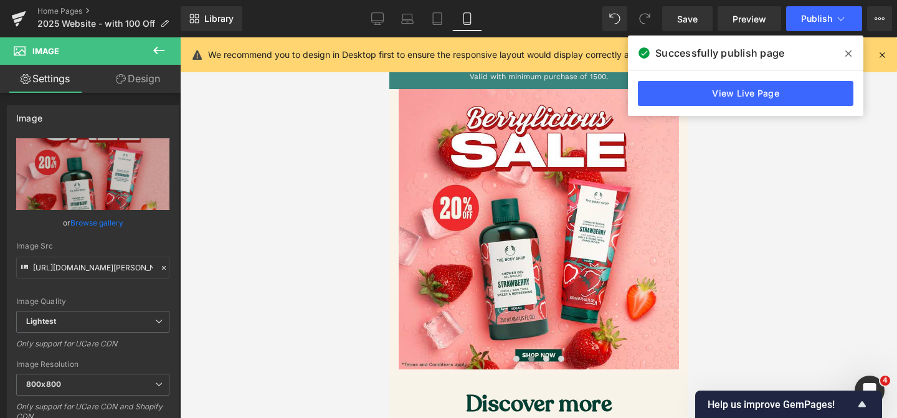
type input "[URL][DOMAIN_NAME][PERSON_NAME]"
click at [334, 350] on div at bounding box center [538, 227] width 717 height 381
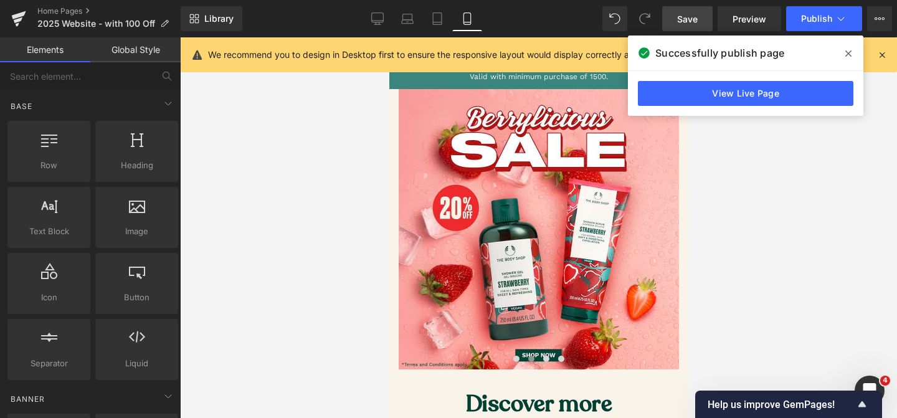
click at [687, 16] on span "Save" at bounding box center [687, 18] width 21 height 13
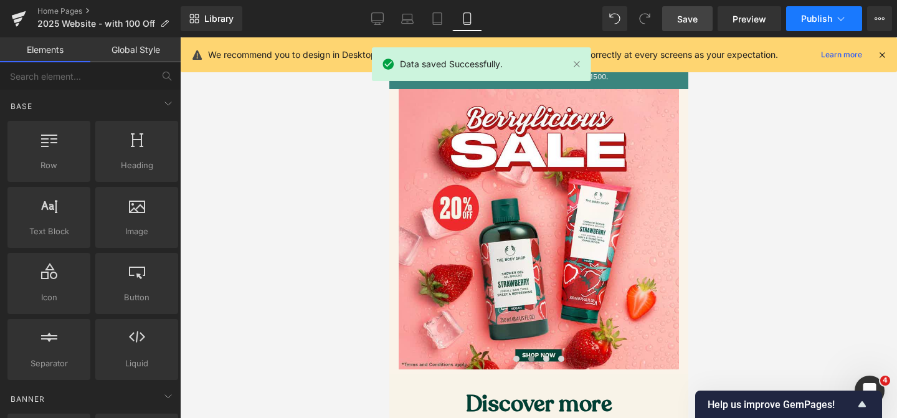
click at [816, 14] on span "Publish" at bounding box center [816, 19] width 31 height 10
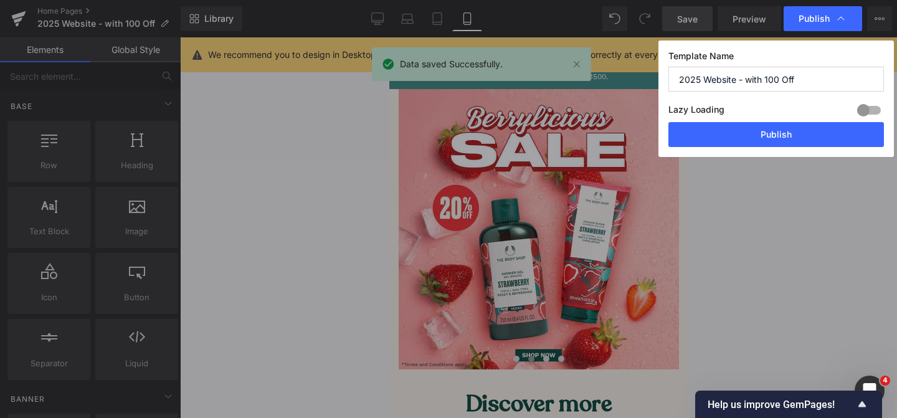
click at [765, 138] on button "Publish" at bounding box center [777, 134] width 216 height 25
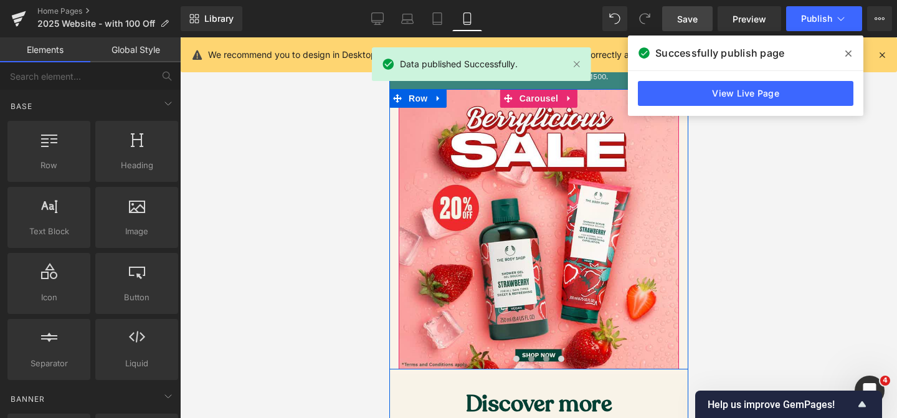
click at [546, 358] on span at bounding box center [546, 359] width 6 height 6
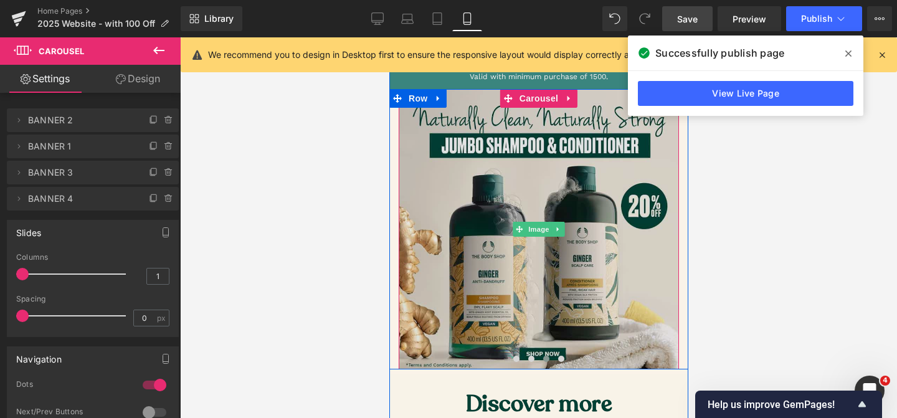
click at [527, 193] on img at bounding box center [538, 229] width 280 height 280
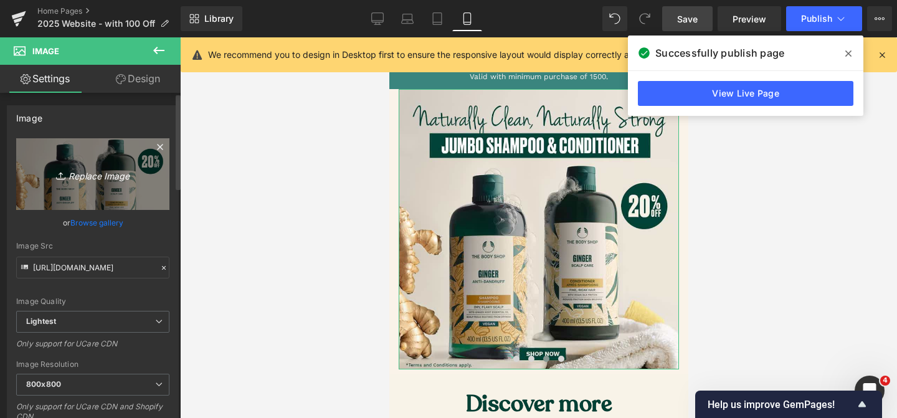
click at [108, 189] on link "Replace Image" at bounding box center [92, 174] width 153 height 72
click at [122, 173] on icon "Replace Image" at bounding box center [93, 174] width 100 height 16
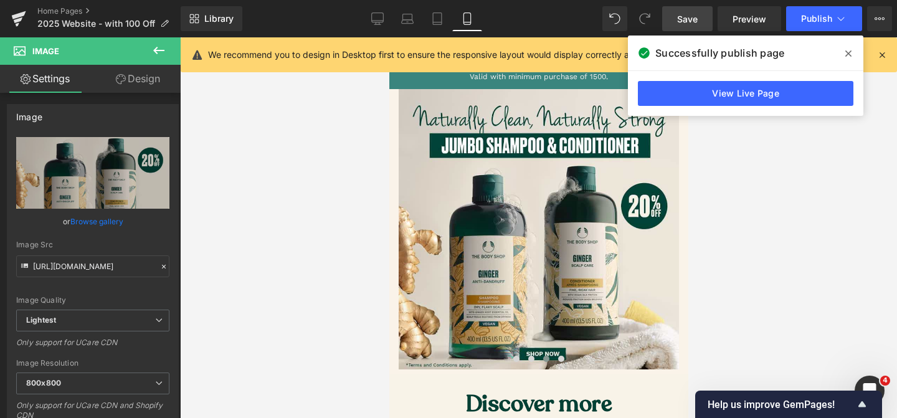
type input "C:\fakepath\hair mobile.jpg"
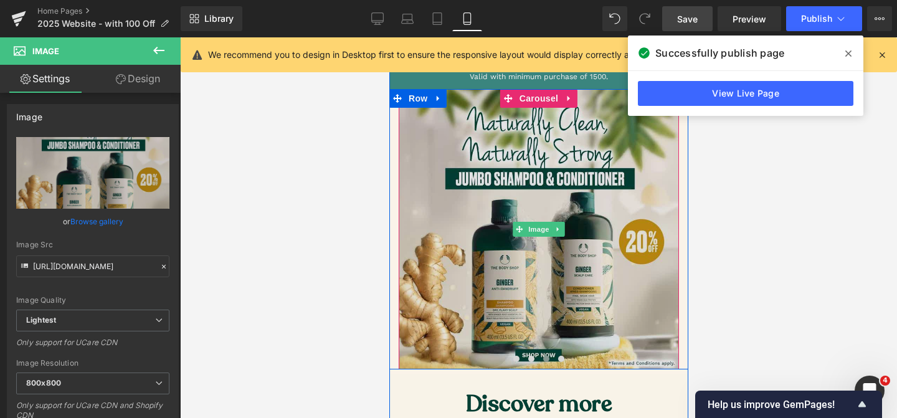
type input "[URL][DOMAIN_NAME]"
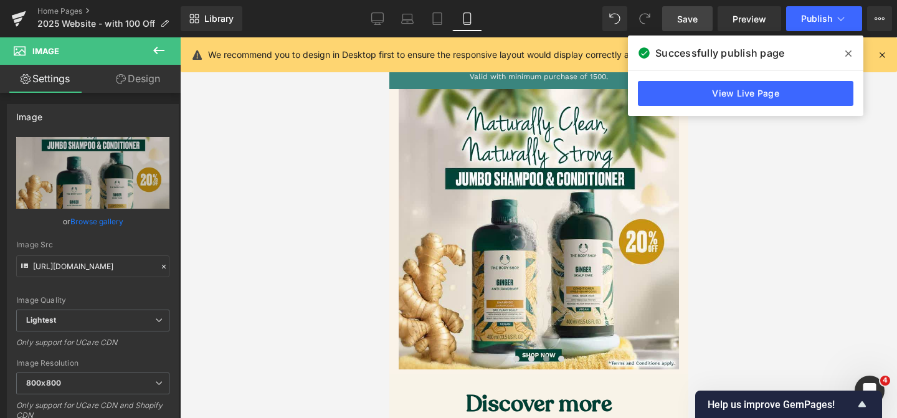
click at [698, 22] on link "Save" at bounding box center [687, 18] width 50 height 25
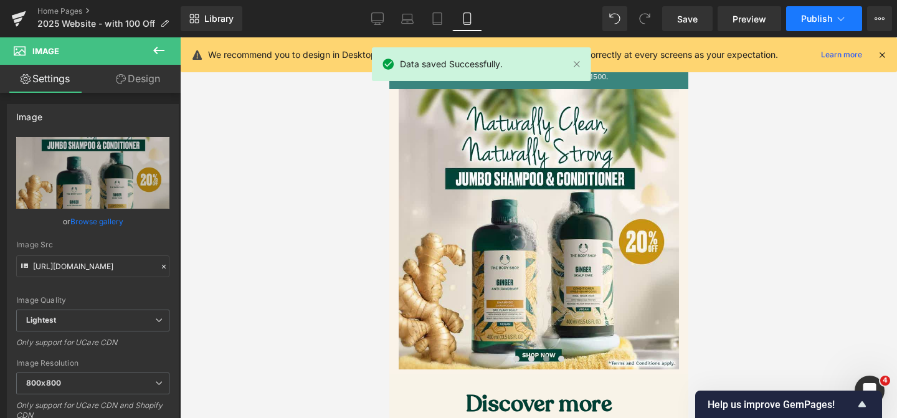
click at [805, 18] on span "Publish" at bounding box center [816, 19] width 31 height 10
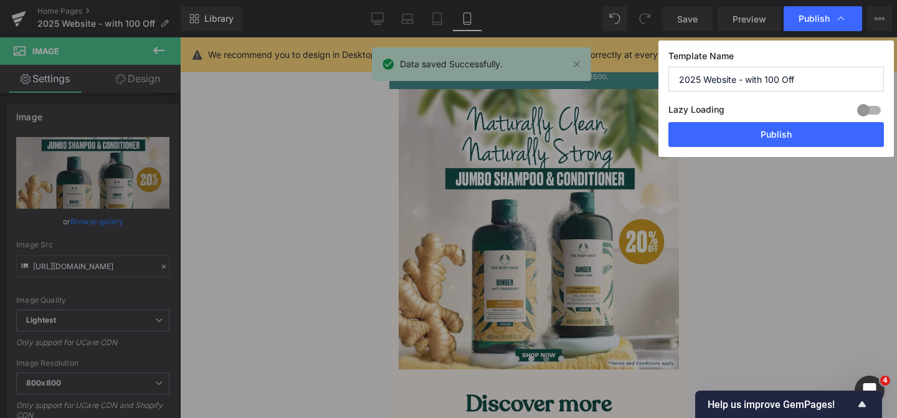
click at [778, 143] on button "Publish" at bounding box center [777, 134] width 216 height 25
